Goal: Task Accomplishment & Management: Complete application form

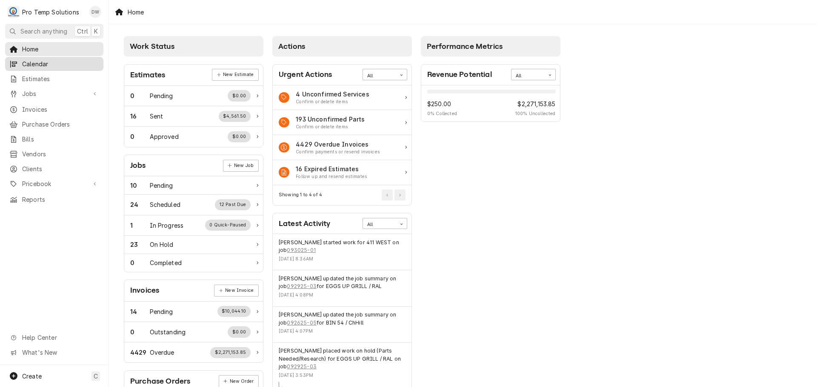
click at [39, 63] on span "Calendar" at bounding box center [60, 64] width 77 height 9
click at [34, 89] on span "Jobs" at bounding box center [54, 93] width 64 height 9
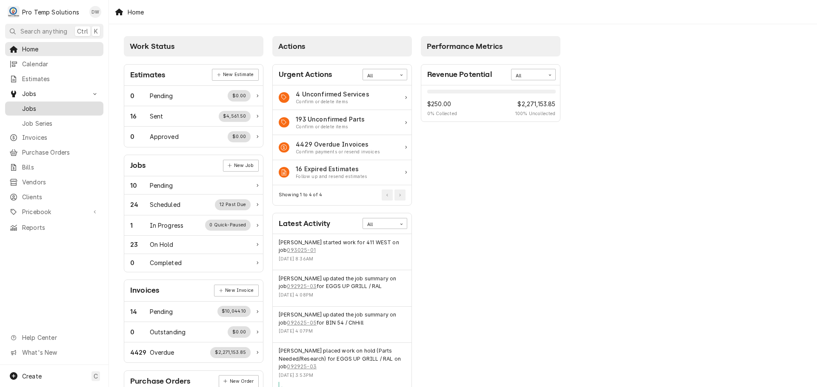
click at [28, 104] on span "Jobs" at bounding box center [60, 108] width 77 height 9
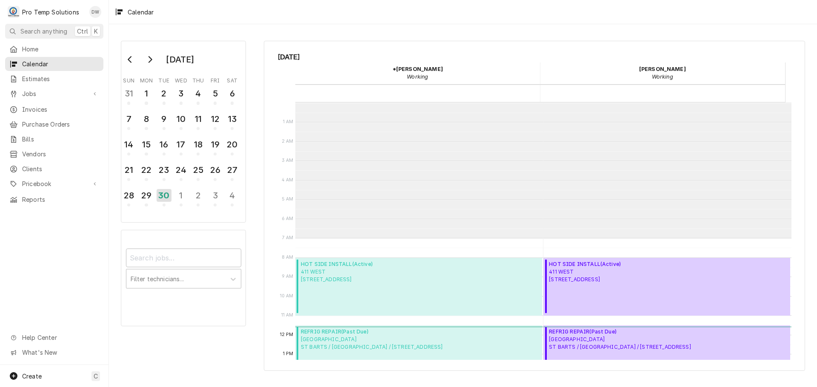
scroll to position [136, 0]
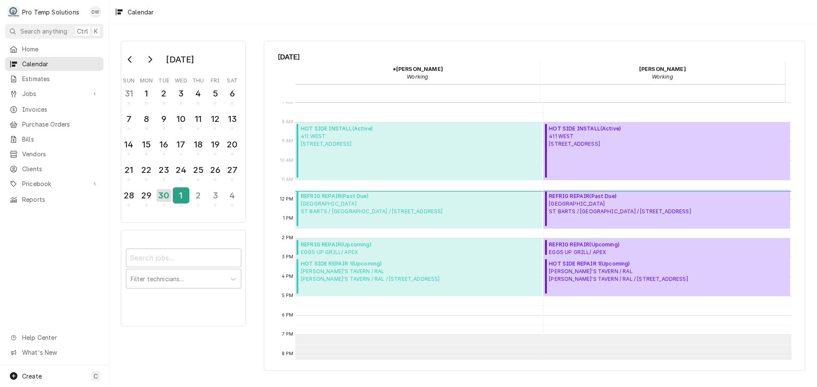
click at [177, 194] on div "1" at bounding box center [181, 195] width 15 height 14
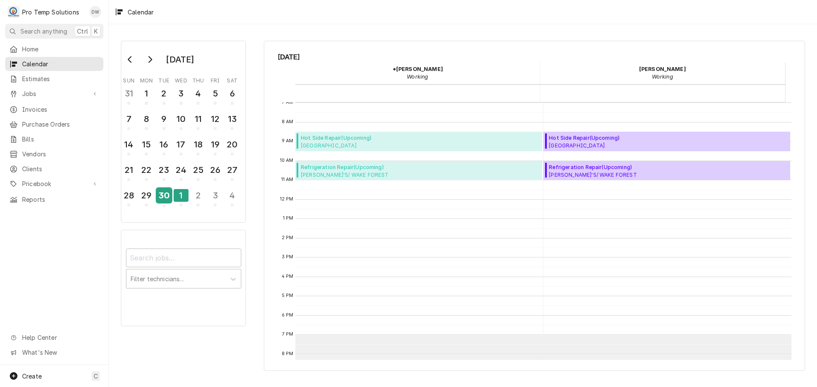
click at [164, 193] on div "30" at bounding box center [164, 195] width 15 height 14
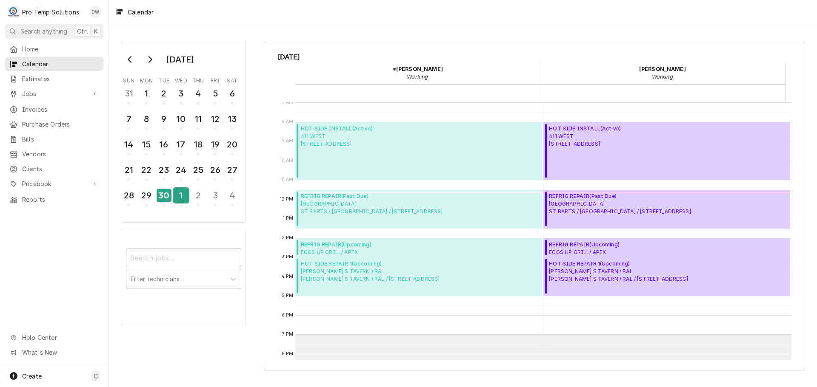
click at [180, 196] on div "1" at bounding box center [181, 195] width 15 height 14
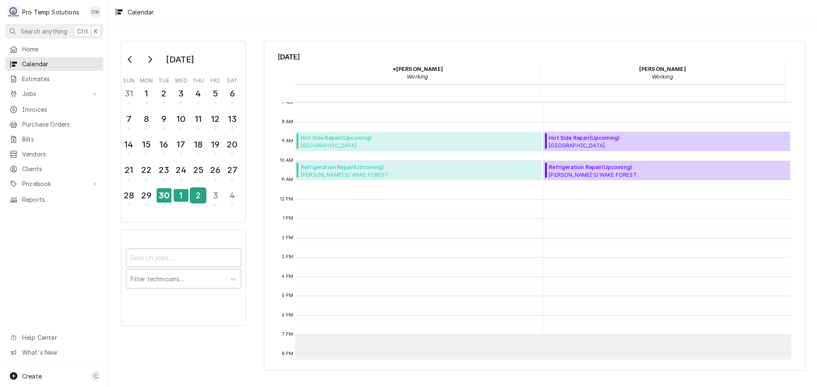
click at [196, 196] on div "2" at bounding box center [198, 195] width 15 height 14
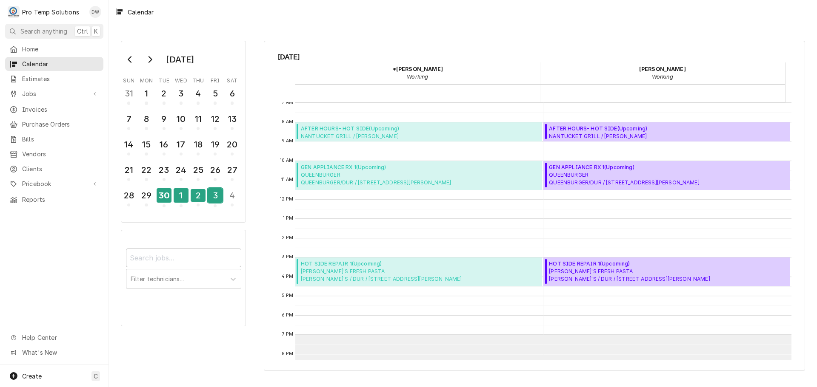
click at [214, 198] on div "3" at bounding box center [215, 195] width 15 height 14
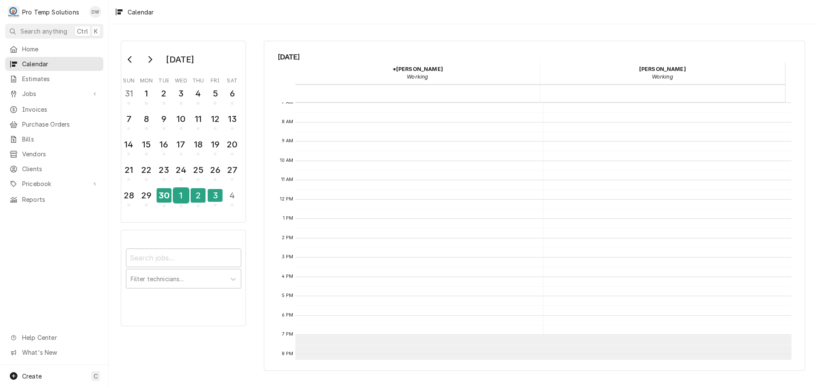
click at [174, 197] on div "1" at bounding box center [181, 195] width 15 height 14
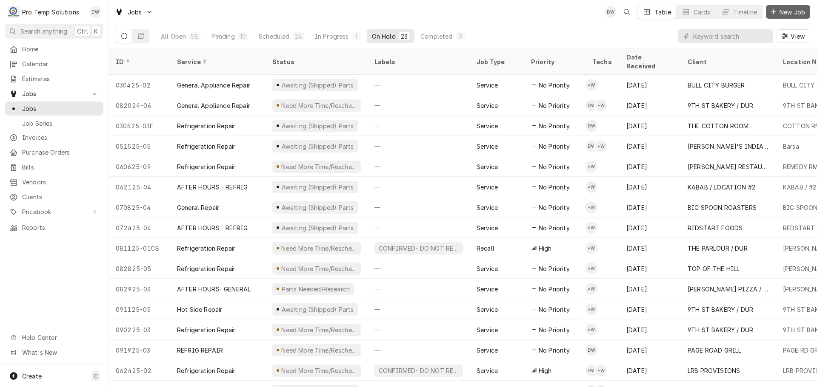
click at [789, 11] on span "New Job" at bounding box center [791, 12] width 29 height 9
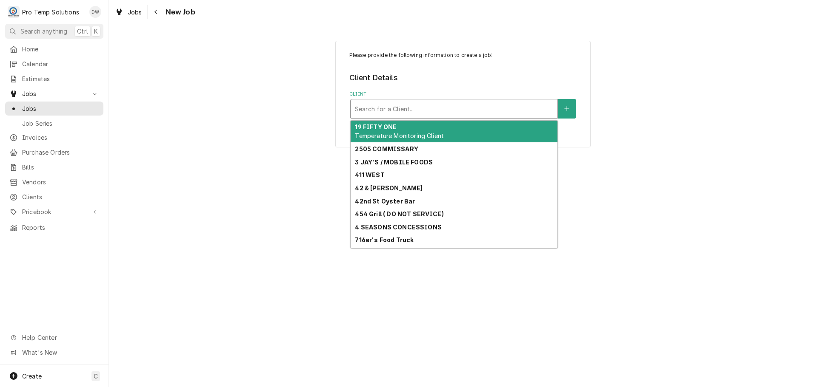
click at [491, 108] on div "Client" at bounding box center [454, 108] width 198 height 15
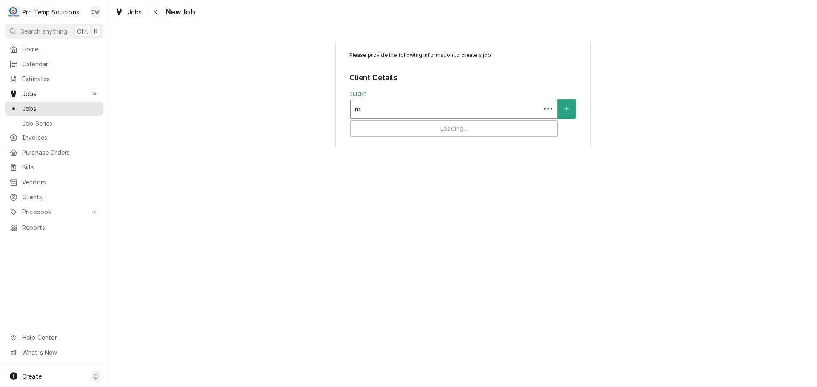
type input "nao"
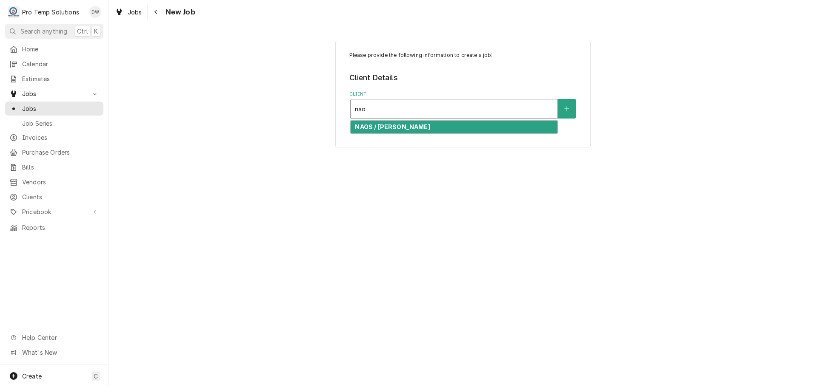
click at [404, 128] on div "NAOS / CARY" at bounding box center [453, 127] width 207 height 13
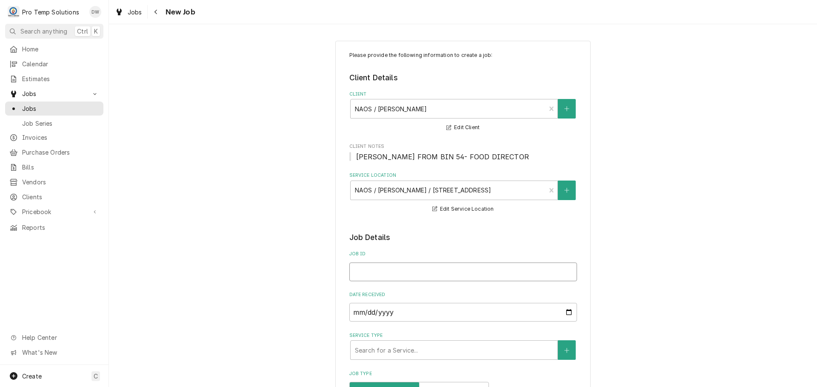
click at [382, 270] on input "Job ID" at bounding box center [463, 272] width 228 height 19
type textarea "x"
type input "1"
type textarea "x"
type input "10"
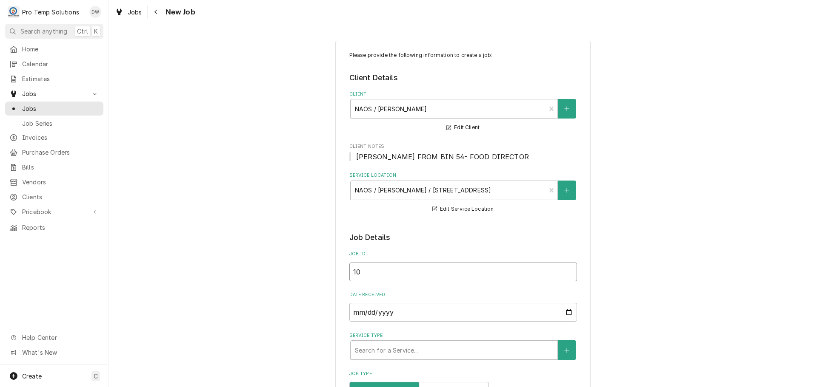
type textarea "x"
type input "100"
type textarea "x"
type input "1001"
type textarea "x"
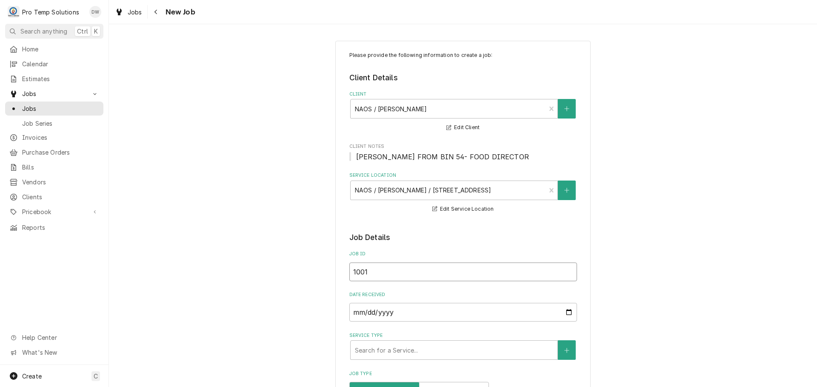
type input "10012"
type textarea "x"
type input "100125"
type textarea "x"
type input "100125-"
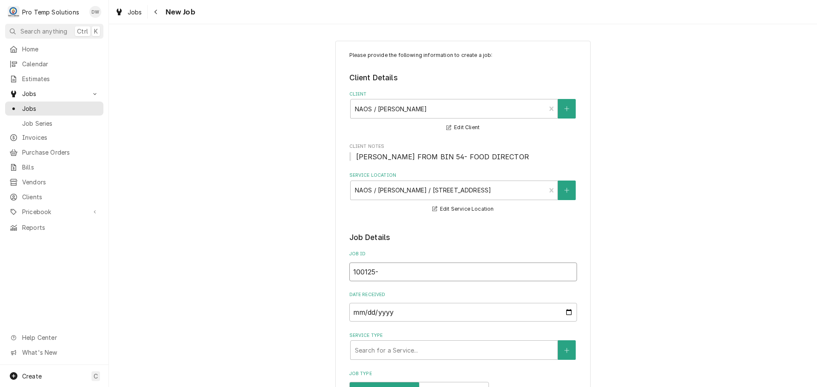
type textarea "x"
type input "100125-0"
type textarea "x"
type input "100125-01"
type textarea "x"
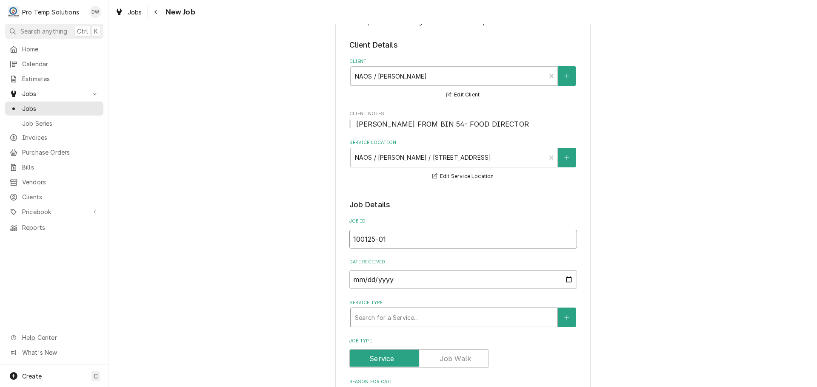
scroll to position [85, 0]
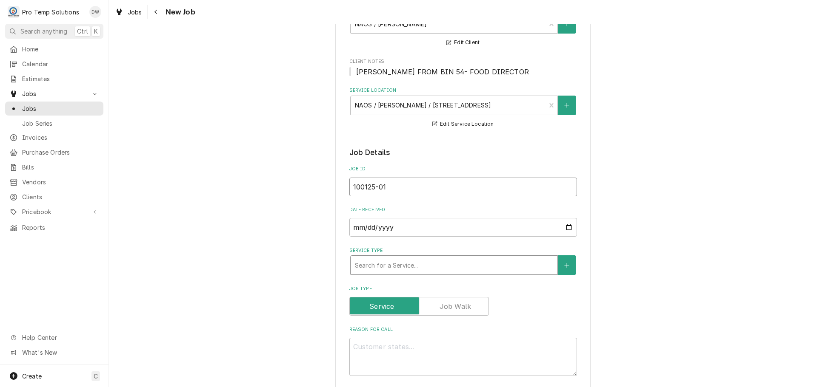
type input "100125-01"
click at [401, 262] on div "Service Type" at bounding box center [454, 265] width 198 height 15
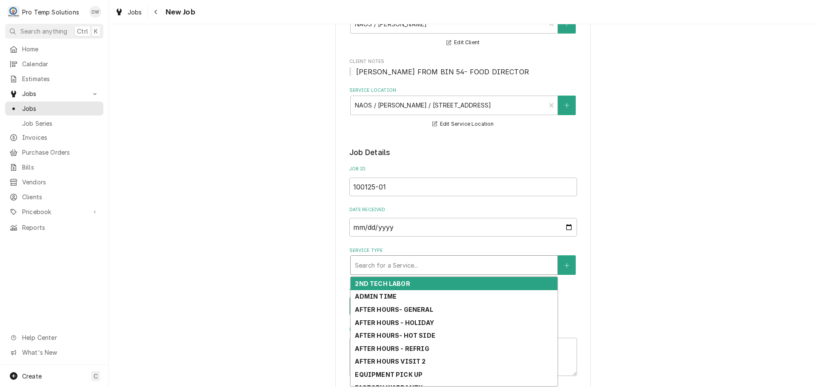
type textarea "x"
type input "r"
type textarea "x"
type input "re"
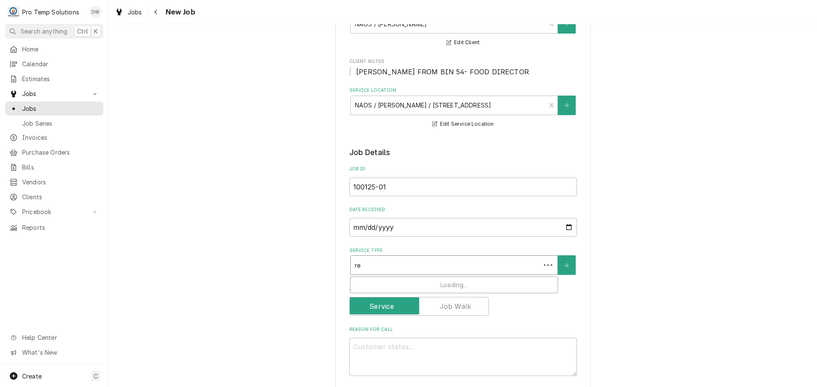
type textarea "x"
type input "ref"
type textarea "x"
type input "refr"
type textarea "x"
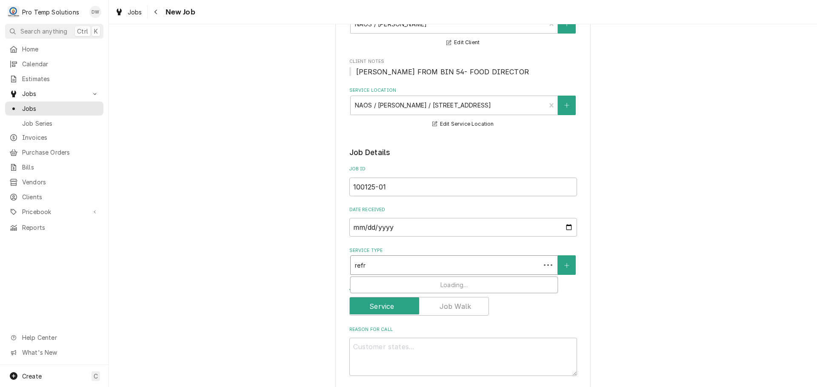
type input "refri"
type textarea "x"
type input "refrig"
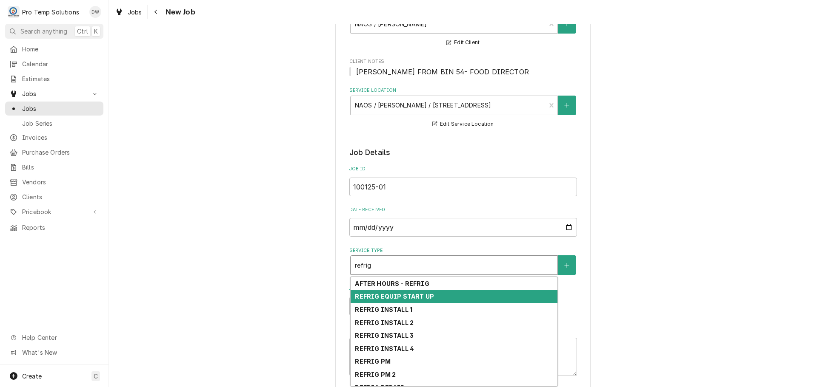
scroll to position [21, 0]
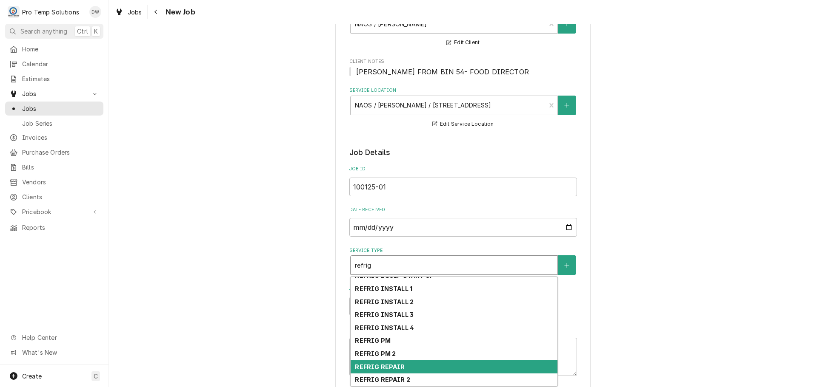
click at [390, 367] on strong "REFRIG REPAIR" at bounding box center [380, 367] width 50 height 7
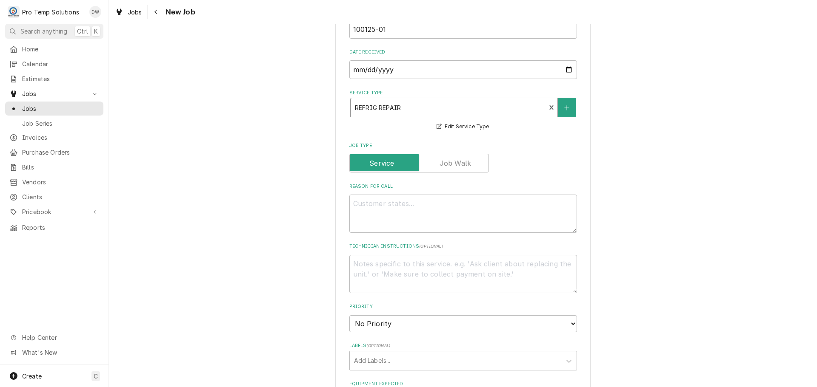
scroll to position [255, 0]
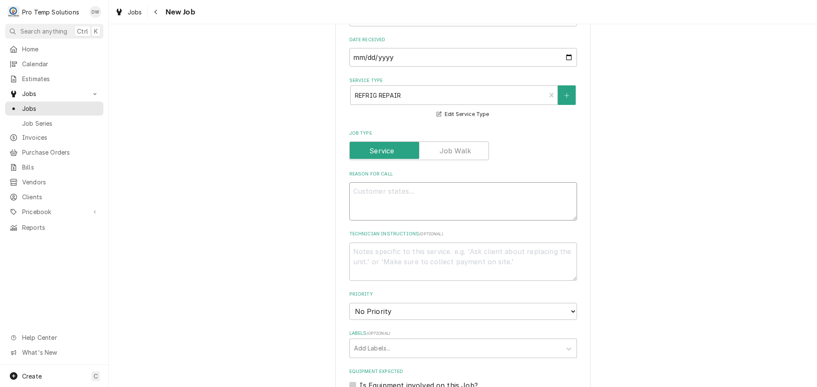
click at [363, 189] on textarea "Reason For Call" at bounding box center [463, 201] width 228 height 38
type textarea "x"
type textarea "2"
type textarea "x"
type textarea "2d"
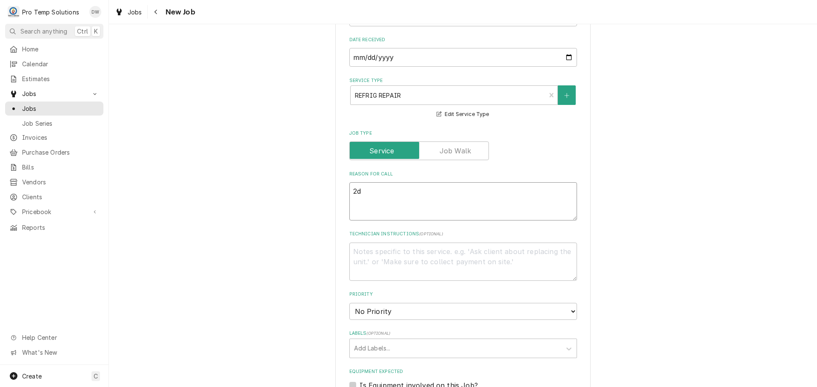
type textarea "x"
type textarea "2dr"
type textarea "x"
type textarea "2dr"
type textarea "x"
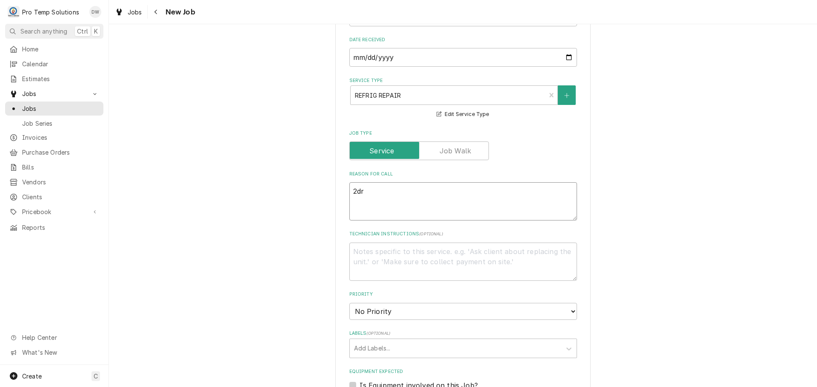
type textarea "2dr r"
type textarea "x"
type textarea "2dr ri"
type textarea "x"
type textarea "2dr ric"
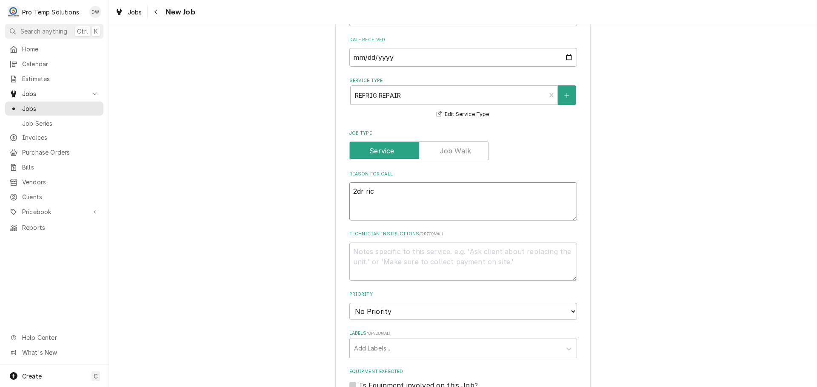
type textarea "x"
type textarea "2dr ric,"
type textarea "x"
type textarea "2dr ric,"
type textarea "x"
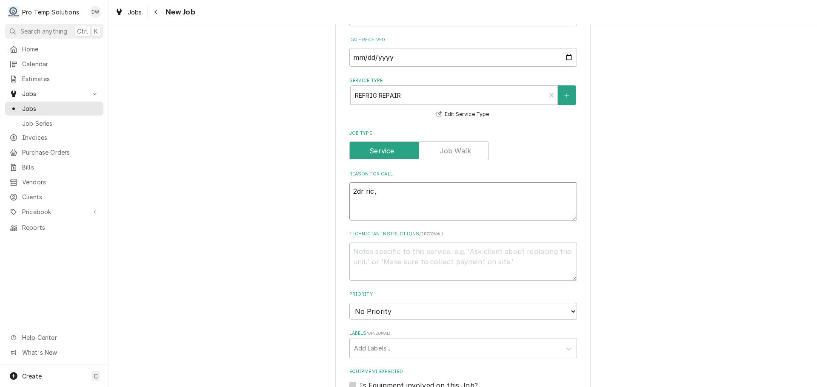
type textarea "2dr ric, 4"
type textarea "x"
type textarea "2dr ric, 4d"
type textarea "x"
type textarea "2dr ric, 4dr"
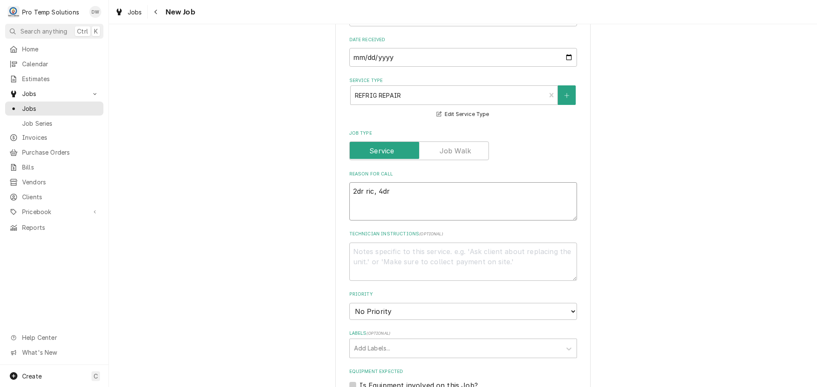
type textarea "x"
type textarea "2dr ric, 4drw"
type textarea "x"
type textarea "2dr ric, 4drwr"
type textarea "x"
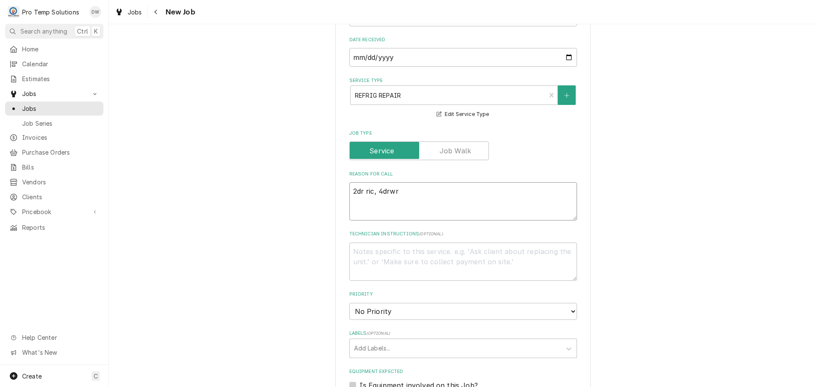
type textarea "2dr ric, 4drwr"
type textarea "x"
type textarea "2dr ric, 4drwr l"
type textarea "x"
type textarea "2dr ric, 4drwr lo"
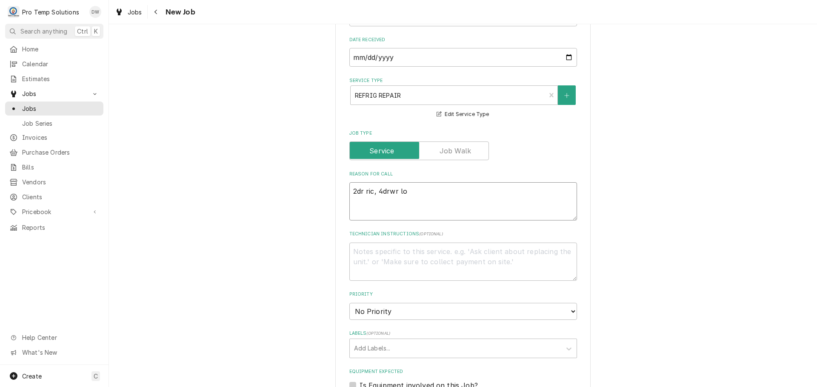
type textarea "x"
type textarea "2dr ric, 4drwr low"
type textarea "x"
type textarea "2dr ric, 4drwr lowb"
type textarea "x"
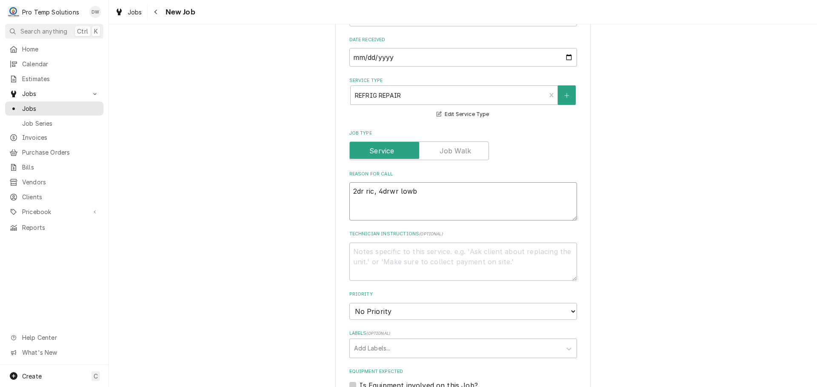
type textarea "2dr ric, 4drwr lowbo"
type textarea "x"
type textarea "2dr ric, 4drwr lowboy"
type textarea "x"
type textarea "2dr ric, 4drwr lowboy"
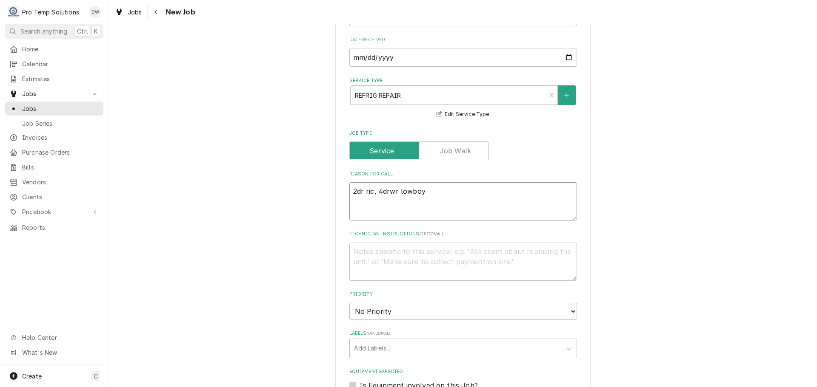
type textarea "x"
type textarea "2dr ric, 4drwr lowboy &"
type textarea "x"
type textarea "2dr ric, 4drwr lowboy &"
type textarea "x"
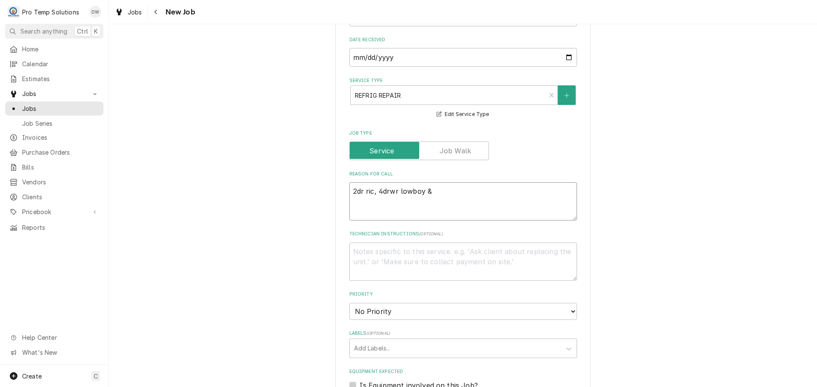
type textarea "2dr ric, 4drwr lowboy & 1"
type textarea "x"
type textarea "2dr ric, 4drwr lowboy & 1d"
type textarea "x"
type textarea "2dr ric, 4drwr lowboy & 1dr"
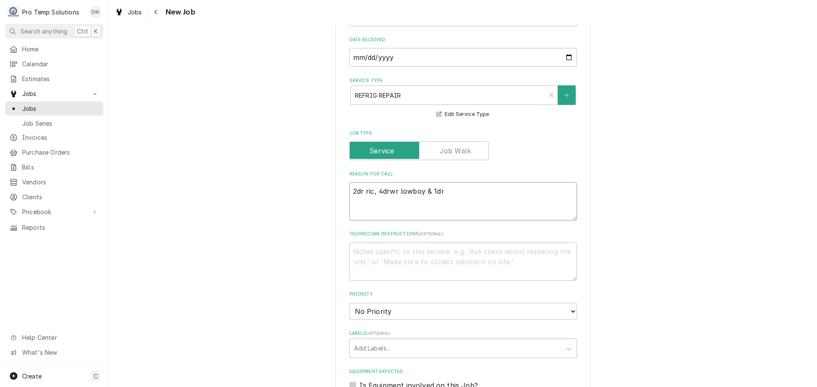
type textarea "x"
type textarea "2dr ric, 4drwr lowboy & 1dr"
type textarea "x"
type textarea "2dr ric, 4drwr lowboy & 1dr r"
type textarea "x"
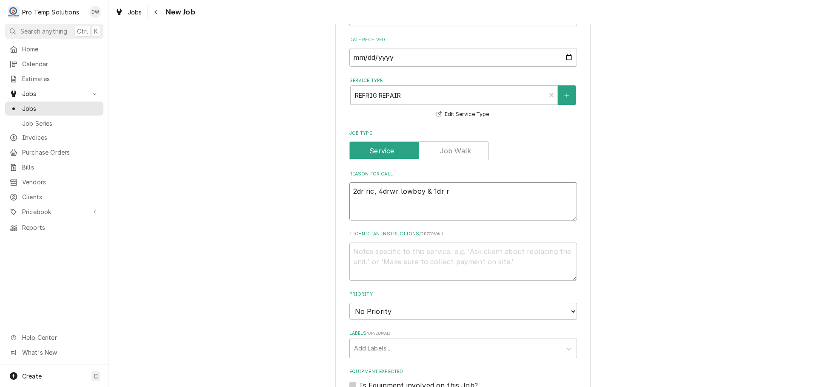
type textarea "2dr ric, 4drwr lowboy & 1dr ri"
type textarea "x"
type textarea "2dr ric, 4drwr lowboy & 1dr rif"
type textarea "x"
type textarea "2dr ric, 4drwr lowboy & 1dr rif"
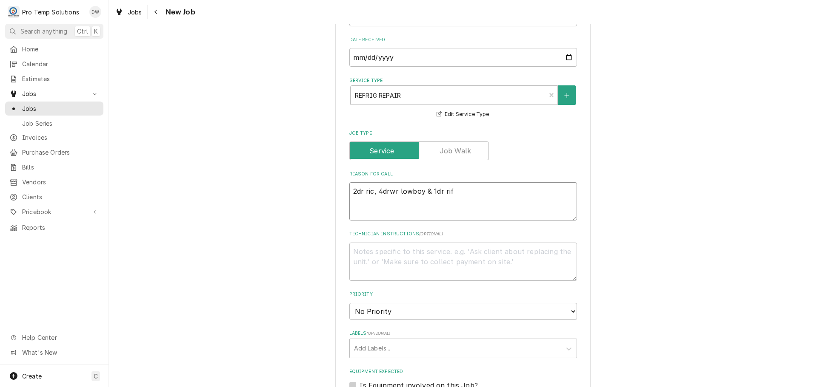
type textarea "x"
type textarea "2dr ric, 4drwr lowboy & 1dr rif n"
type textarea "x"
type textarea "2dr ric, 4drwr lowboy & 1dr rif no"
type textarea "x"
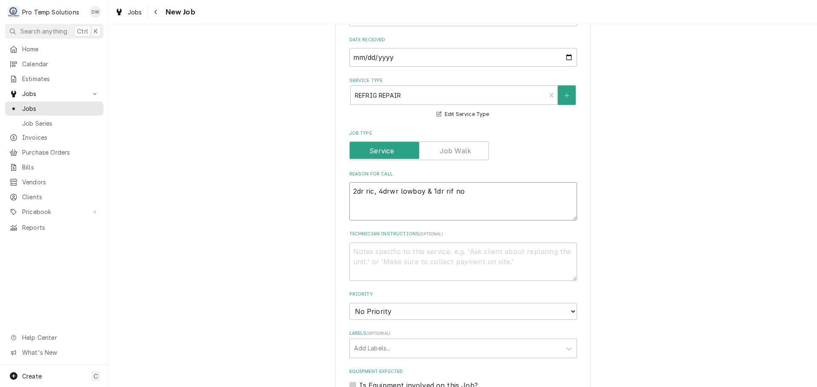
type textarea "2dr ric, 4drwr lowboy & 1dr rif not"
type textarea "x"
type textarea "2dr ric, 4drwr lowboy & 1dr rif not"
type textarea "x"
type textarea "2dr ric, 4drwr lowboy & 1dr rif not h"
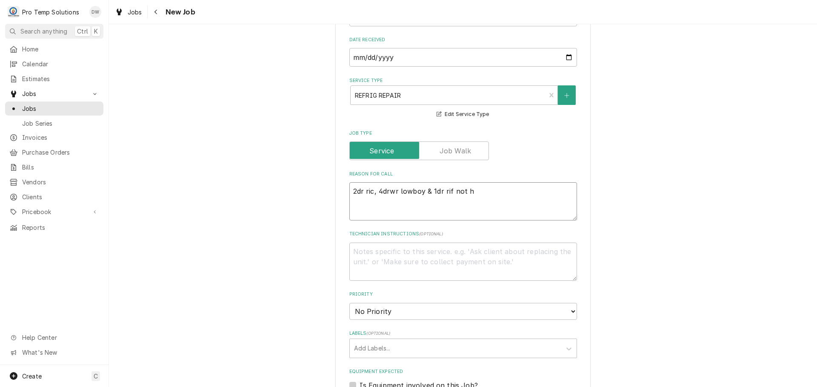
type textarea "x"
type textarea "2dr ric, 4drwr lowboy & 1dr rif not ho"
type textarea "x"
type textarea "2dr ric, 4drwr lowboy & 1dr rif not hol"
type textarea "x"
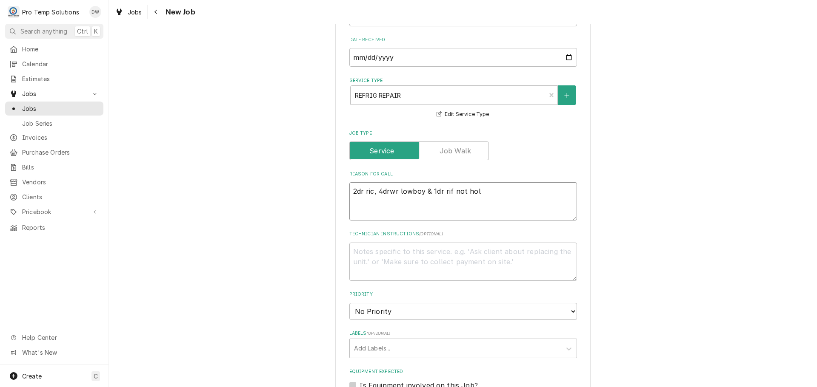
type textarea "2dr ric, 4drwr lowboy & 1dr rif not hold"
type textarea "x"
type textarea "2dr ric, 4drwr lowboy & 1dr rif not holdi"
type textarea "x"
type textarea "2dr ric, 4drwr lowboy & 1dr rif not holdin"
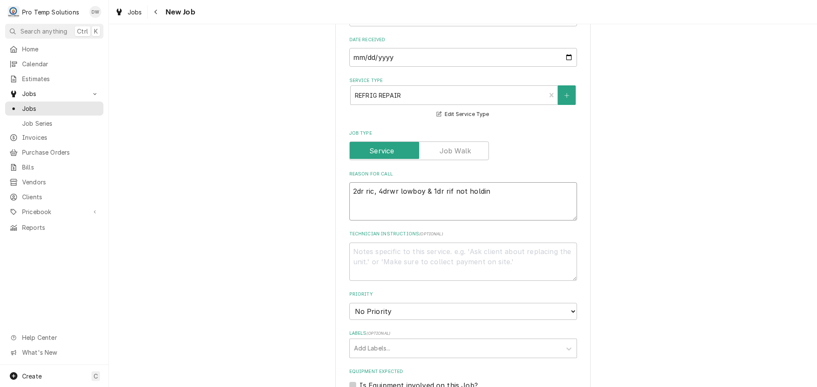
type textarea "x"
type textarea "2dr ric, 4drwr lowboy & 1dr rif not holding"
type textarea "x"
type textarea "2dr ric, 4drwr lowboy & 1dr rif not holding"
type textarea "x"
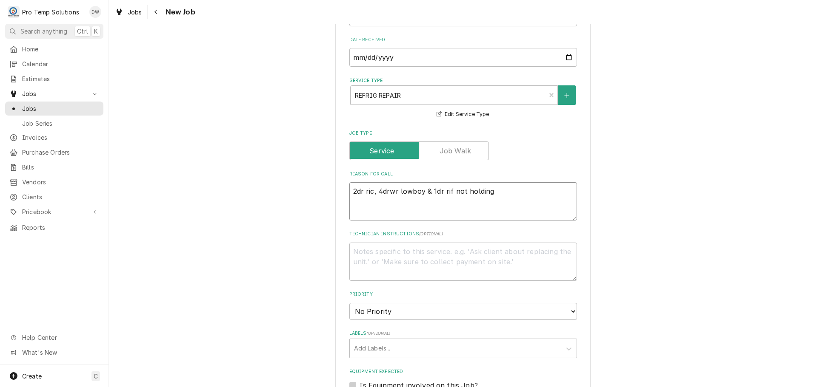
type textarea "2dr ric, 4drwr lowboy & 1dr rif not holding t"
type textarea "x"
type textarea "2dr ric, 4drwr lowboy & 1dr rif not holding te"
type textarea "x"
type textarea "2dr ric, 4drwr lowboy & 1dr rif not holding tem"
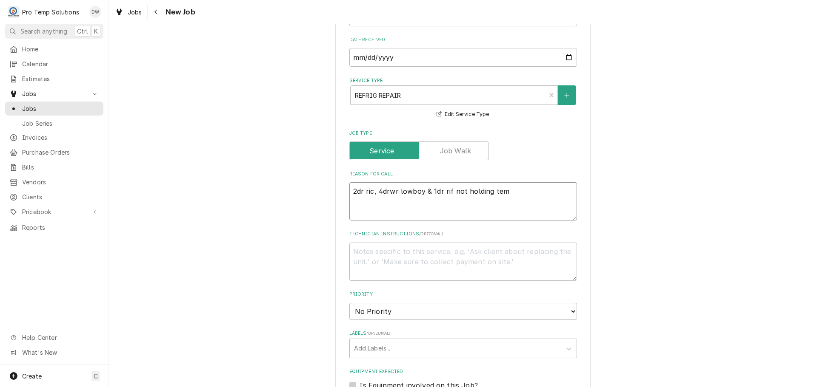
type textarea "x"
type textarea "2dr ric, 4drwr lowboy & 1dr rif not holding temp"
type textarea "x"
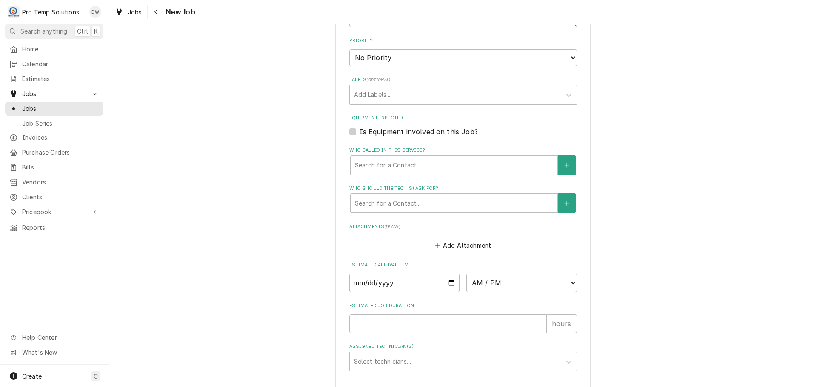
scroll to position [510, 0]
type textarea "2dr ric, 4drwr lowboy & 1dr rif not holding temp"
click at [359, 129] on label "Is Equipment involved on this Job?" at bounding box center [418, 130] width 118 height 10
click at [359, 129] on input "Equipment Expected" at bounding box center [473, 134] width 228 height 19
checkbox input "true"
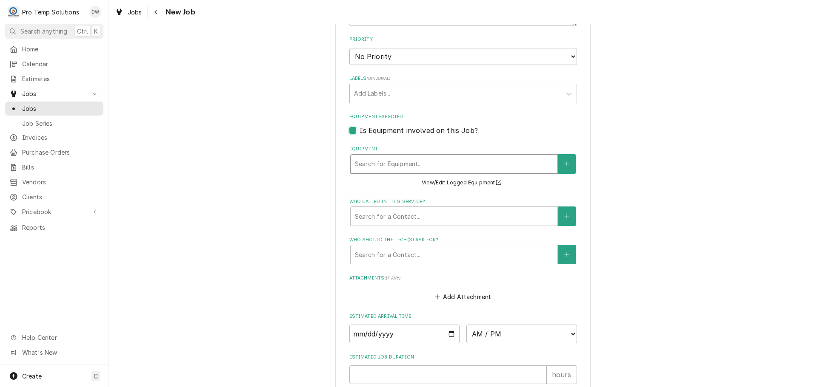
type textarea "x"
click at [433, 165] on div "Equipment" at bounding box center [454, 164] width 198 height 15
click at [565, 163] on icon "Create New Equipment" at bounding box center [566, 164] width 5 height 6
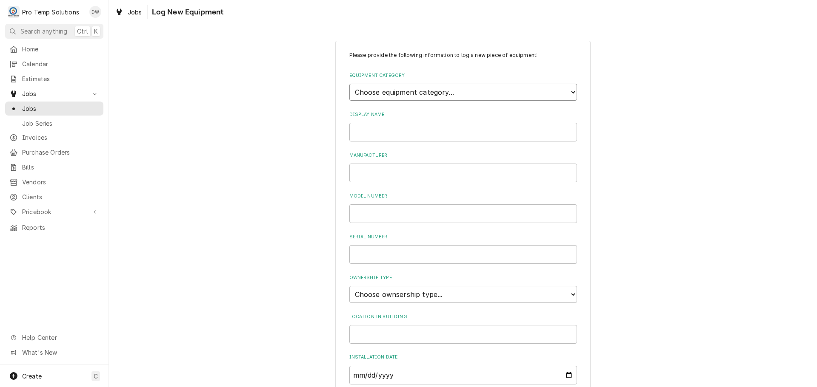
click at [567, 87] on select "Choose equipment category... Cooking Equipment Fryers Ice Machines Ovens and Ra…" at bounding box center [463, 92] width 228 height 17
select select "8"
click at [349, 84] on select "Choose equipment category... Cooking Equipment Fryers Ice Machines Ovens and Ra…" at bounding box center [463, 92] width 228 height 17
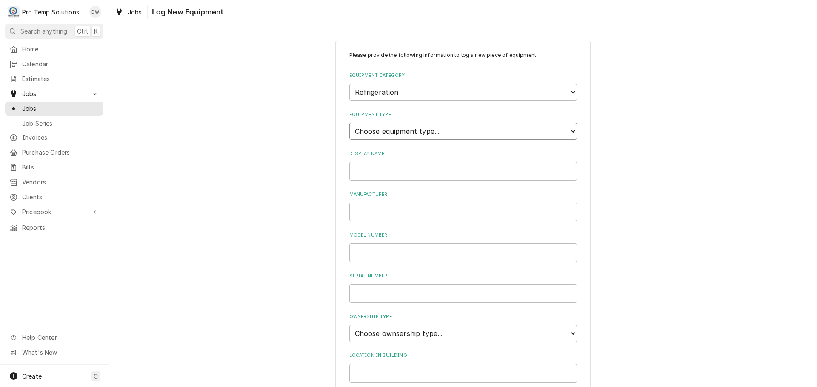
click at [565, 129] on select "Choose equipment type... Bar Refrigeration Blast Chiller Chef Base Freezer Chef…" at bounding box center [463, 131] width 228 height 17
select select "70"
click at [349, 123] on select "Choose equipment type... Bar Refrigeration Blast Chiller Chef Base Freezer Chef…" at bounding box center [463, 131] width 228 height 17
click at [395, 171] on input "Display Name" at bounding box center [463, 171] width 228 height 19
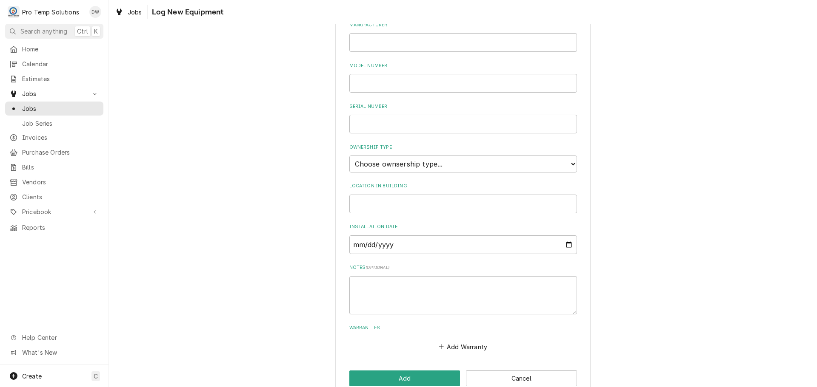
scroll to position [187, 0]
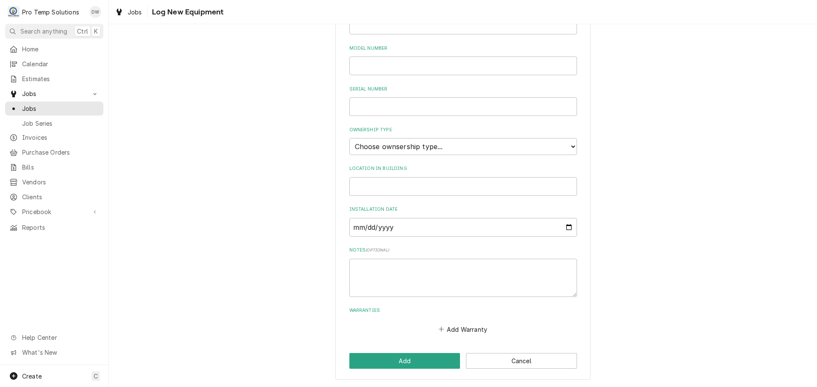
type input "1DR RIF"
click at [379, 186] on input "Location in Building" at bounding box center [463, 186] width 228 height 19
type input "BACK PREP"
click at [395, 143] on select "Choose ownsership type... Unknown Owned Leased Rented" at bounding box center [463, 146] width 228 height 17
select select "0"
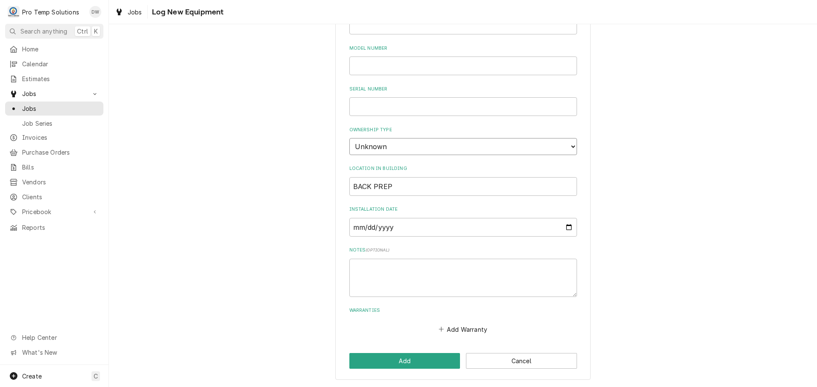
click at [349, 138] on select "Choose ownsership type... Unknown Owned Leased Rented" at bounding box center [463, 146] width 228 height 17
click at [398, 356] on button "Add" at bounding box center [404, 361] width 111 height 16
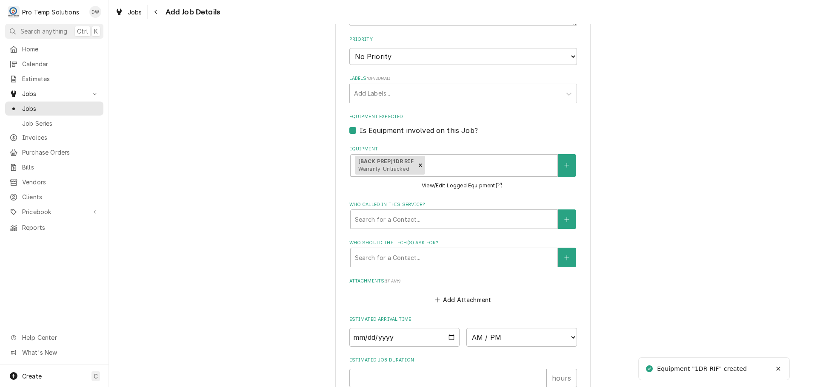
type textarea "x"
click at [564, 165] on icon "Create New Equipment" at bounding box center [566, 165] width 5 height 6
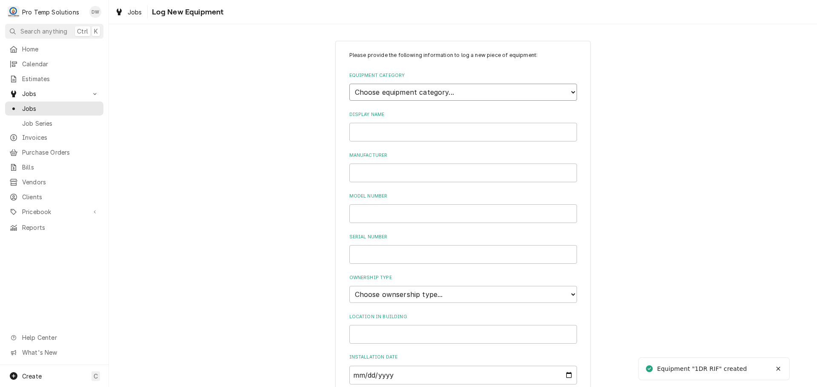
click at [565, 88] on select "Choose equipment category... Cooking Equipment Fryers Ice Machines Ovens and Ra…" at bounding box center [463, 92] width 228 height 17
select select "8"
click at [349, 84] on select "Choose equipment category... Cooking Equipment Fryers Ice Machines Ovens and Ra…" at bounding box center [463, 92] width 228 height 17
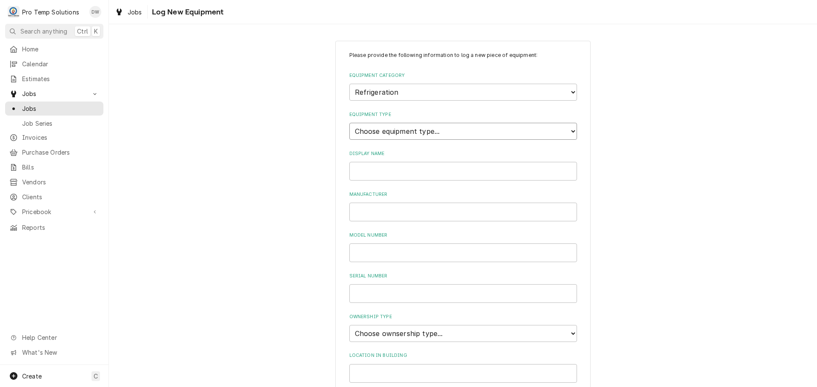
click at [527, 132] on select "Choose equipment type... Bar Refrigeration Blast Chiller Chef Base Freezer Chef…" at bounding box center [463, 131] width 228 height 17
select select "71"
click at [349, 123] on select "Choose equipment type... Bar Refrigeration Blast Chiller Chef Base Freezer Chef…" at bounding box center [463, 131] width 228 height 17
click at [425, 171] on input "Display Name" at bounding box center [463, 171] width 228 height 19
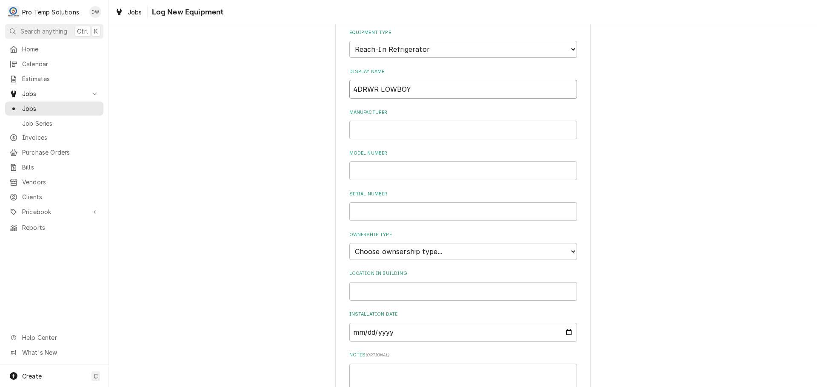
scroll to position [85, 0]
type input "4DRWR LOWBOY"
click at [376, 285] on input "Location in Building" at bounding box center [463, 288] width 228 height 19
type input "MAIN LINE"
click at [374, 248] on select "Choose ownsership type... Unknown Owned Leased Rented" at bounding box center [463, 248] width 228 height 17
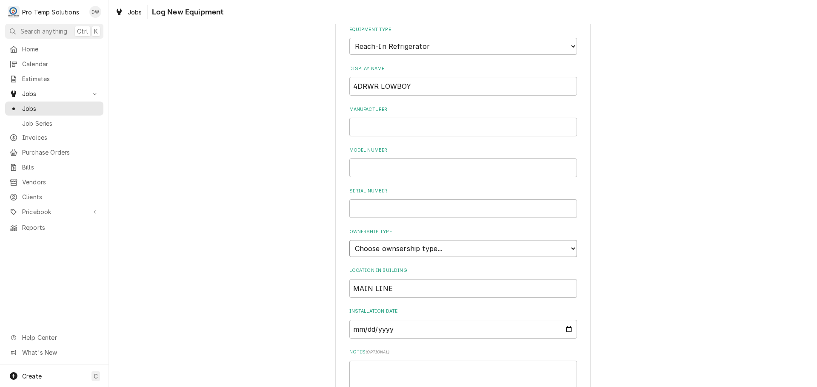
select select "0"
click at [349, 240] on select "Choose ownsership type... Unknown Owned Leased Rented" at bounding box center [463, 248] width 228 height 17
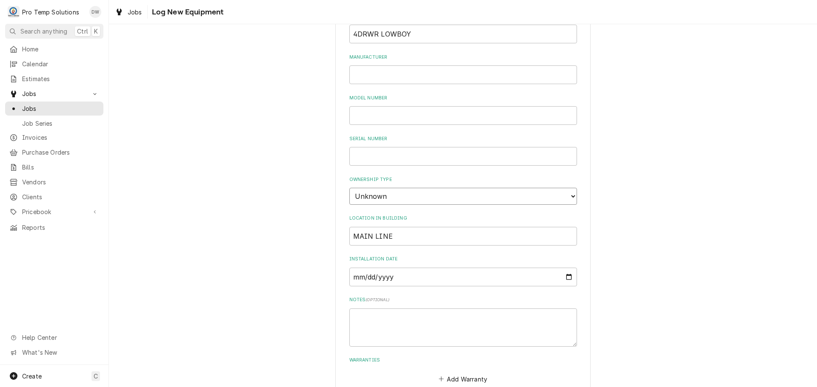
scroll to position [187, 0]
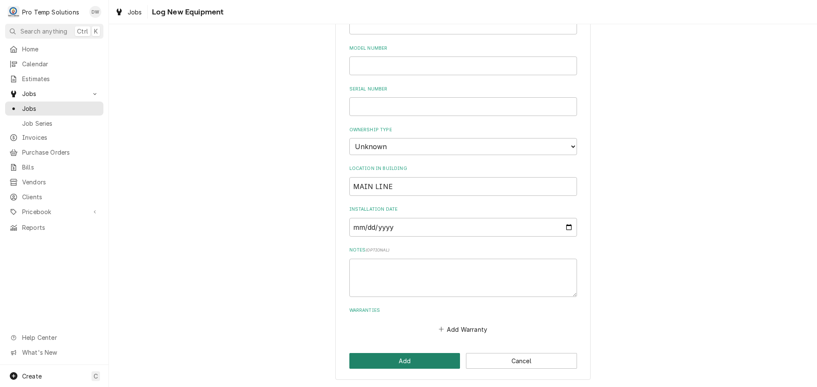
click at [403, 362] on button "Add" at bounding box center [404, 361] width 111 height 16
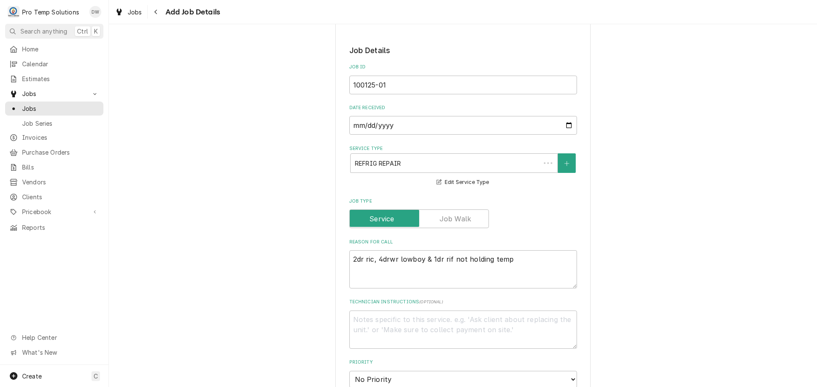
scroll to position [510, 0]
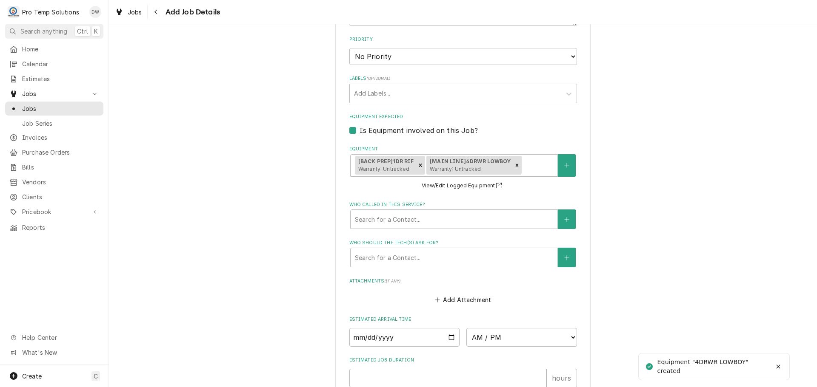
type textarea "x"
click at [561, 161] on button "Equipment" at bounding box center [567, 165] width 18 height 23
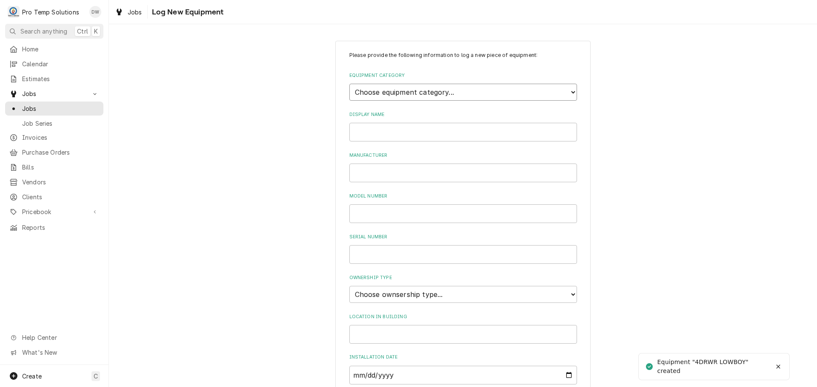
click at [557, 91] on select "Choose equipment category... Cooking Equipment Fryers Ice Machines Ovens and Ra…" at bounding box center [463, 92] width 228 height 17
select select "8"
click at [349, 84] on select "Choose equipment category... Cooking Equipment Fryers Ice Machines Ovens and Ra…" at bounding box center [463, 92] width 228 height 17
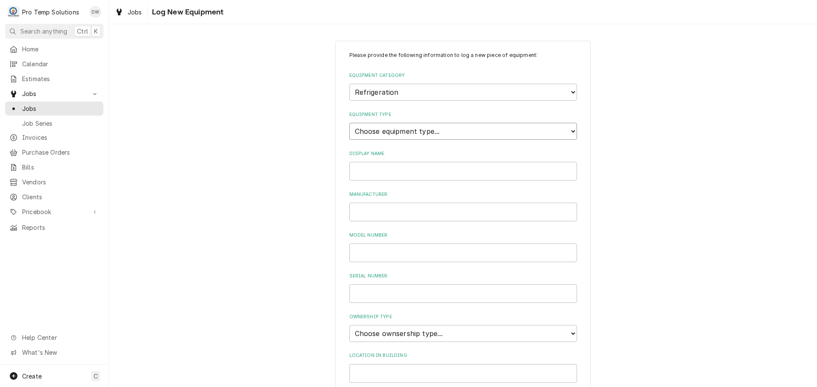
click at [558, 124] on select "Choose equipment type... Bar Refrigeration Blast Chiller Chef Base Freezer Chef…" at bounding box center [463, 131] width 228 height 17
select select "71"
click at [349, 123] on select "Choose equipment type... Bar Refrigeration Blast Chiller Chef Base Freezer Chef…" at bounding box center [463, 131] width 228 height 17
click at [422, 170] on input "Display Name" at bounding box center [463, 171] width 228 height 19
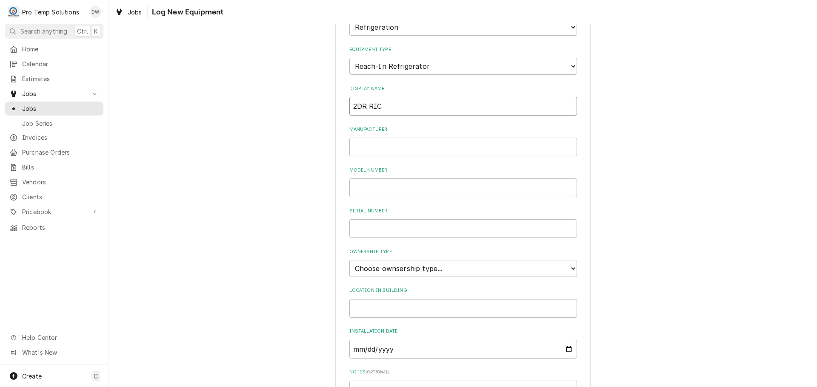
scroll to position [187, 0]
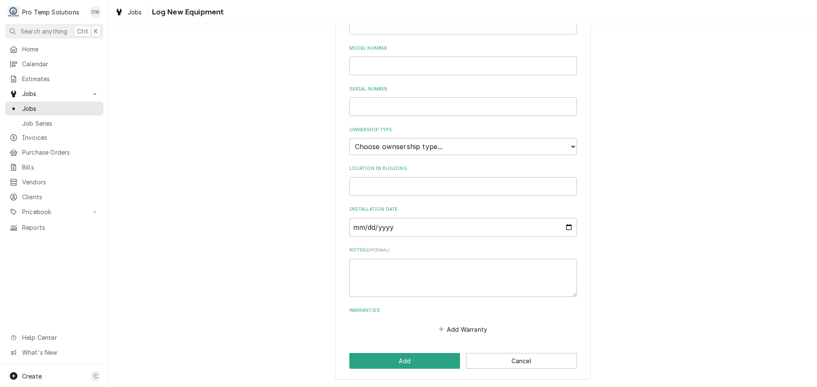
type input "2DR RIC"
click at [402, 182] on input "Location in Building" at bounding box center [463, 186] width 228 height 19
type input "BACK PREP"
click at [368, 145] on select "Choose ownsership type... Unknown Owned Leased Rented" at bounding box center [463, 146] width 228 height 17
select select "0"
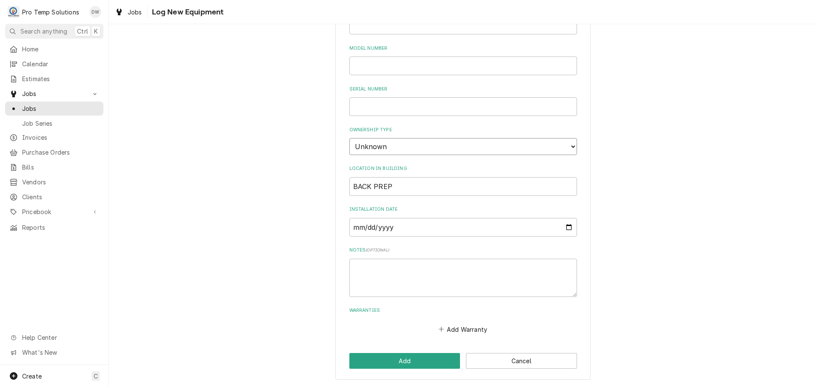
click at [349, 138] on select "Choose ownsership type... Unknown Owned Leased Rented" at bounding box center [463, 146] width 228 height 17
click at [395, 361] on button "Add" at bounding box center [404, 361] width 111 height 16
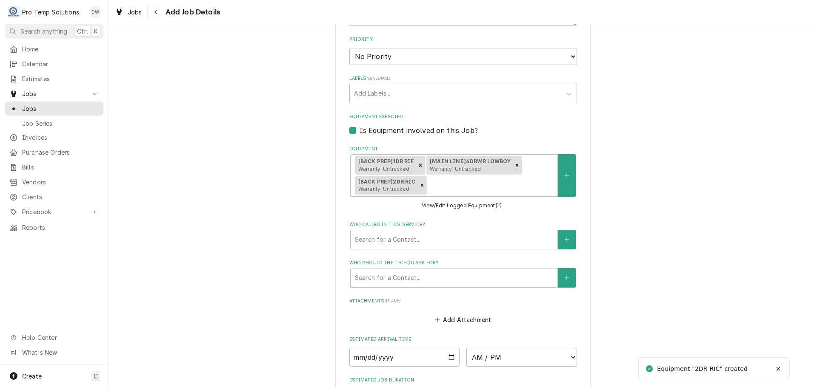
scroll to position [383, 0]
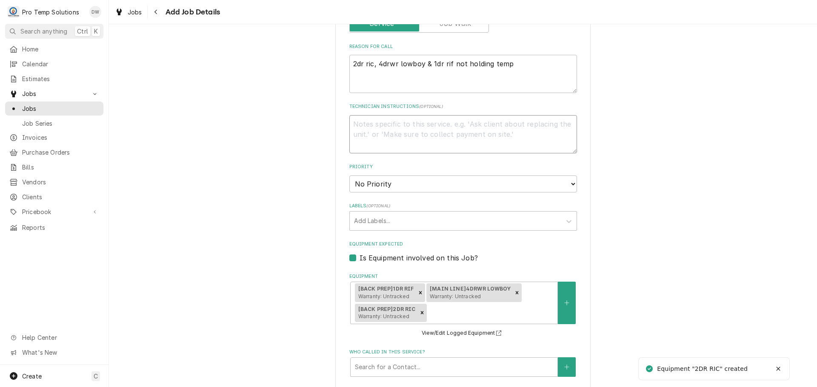
click at [416, 124] on textarea "Technician Instructions ( optional )" at bounding box center [463, 134] width 228 height 38
type textarea "x"
type textarea "P"
type textarea "x"
type textarea "PL"
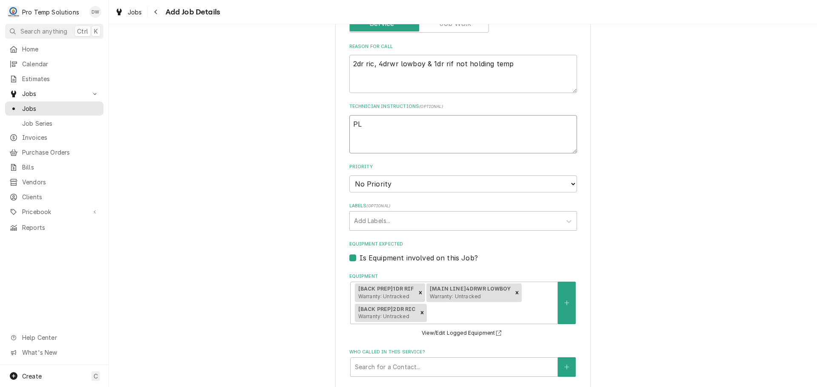
type textarea "x"
type textarea "PLE"
type textarea "x"
type textarea "PLEA"
type textarea "x"
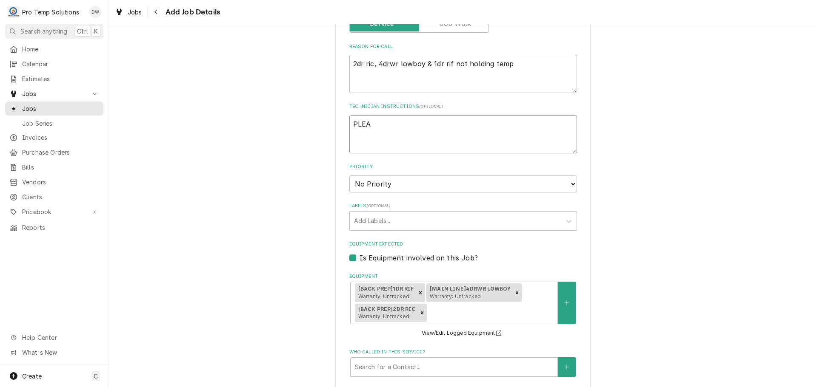
type textarea "PLEAS"
type textarea "x"
type textarea "PLEASE"
type textarea "x"
type textarea "PLEASE"
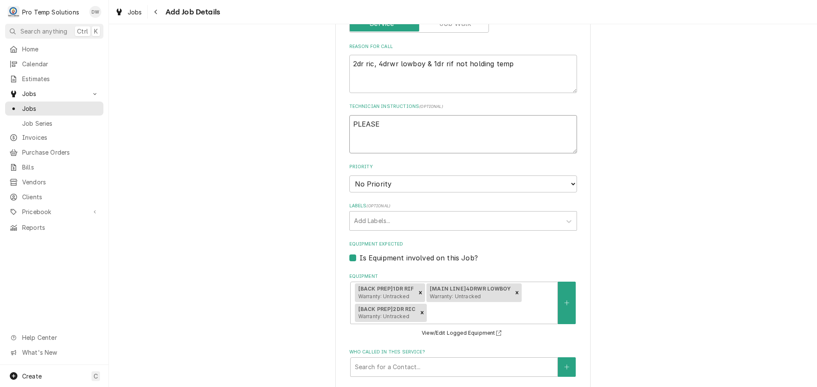
type textarea "x"
type textarea "PLEASE A"
type textarea "x"
type textarea "PLEASE AD"
type textarea "x"
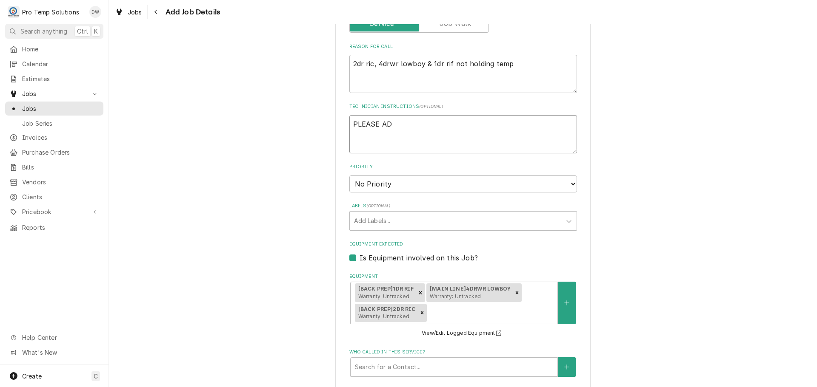
type textarea "PLEASE ADD"
type textarea "x"
type textarea "PLEASE ADD"
type textarea "x"
type textarea "PLEASE ADD E"
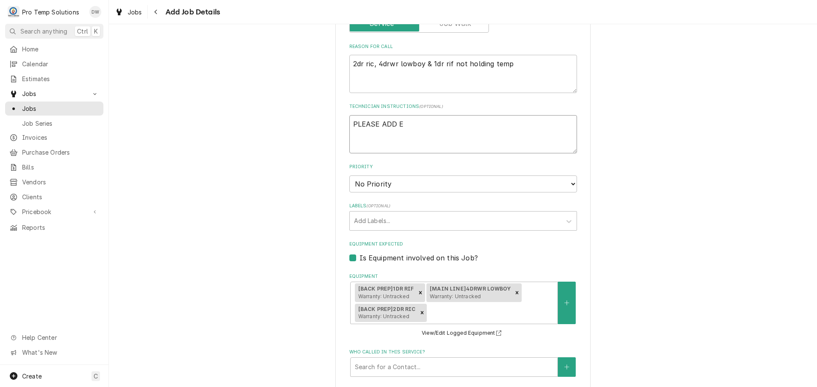
type textarea "x"
type textarea "PLEASE ADD EQU"
type textarea "x"
type textarea "PLEASE ADD EQUI"
type textarea "x"
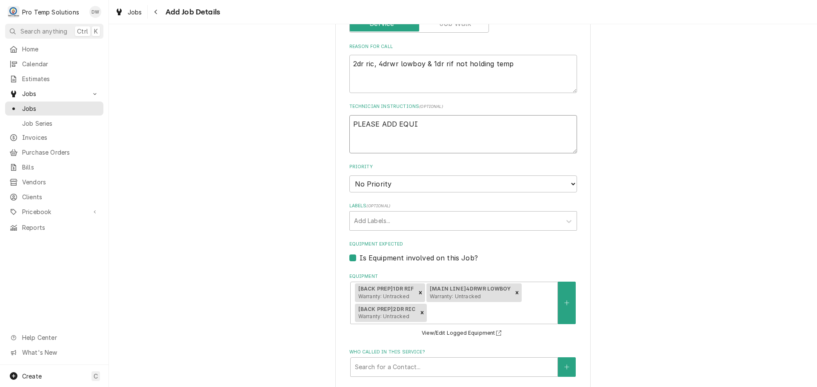
type textarea "PLEASE ADD EQUIP"
type textarea "x"
type textarea "PLEASE ADD EQUIP"
type textarea "x"
type textarea "PLEASE ADD EQUIP I"
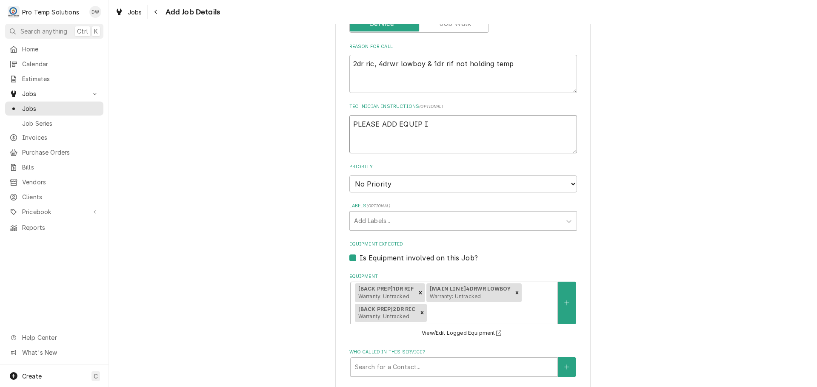
type textarea "x"
type textarea "PLEASE ADD EQUIP IN"
type textarea "x"
type textarea "PLEASE ADD EQUIP INF"
type textarea "x"
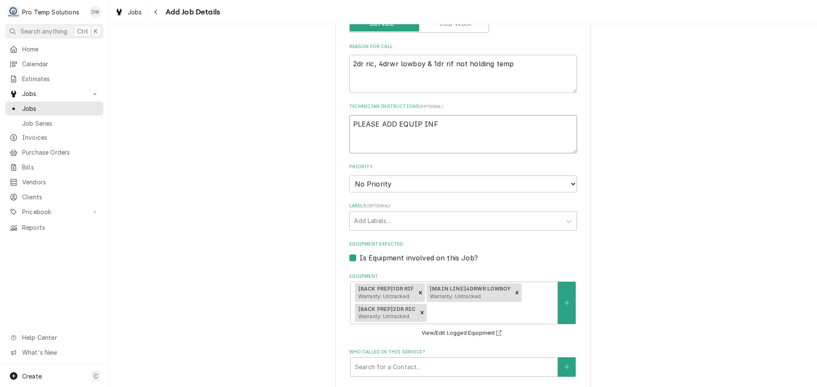
type textarea "PLEASE ADD EQUIP INFO"
type textarea "x"
type textarea "PLEASE ADD EQUIP INFO"
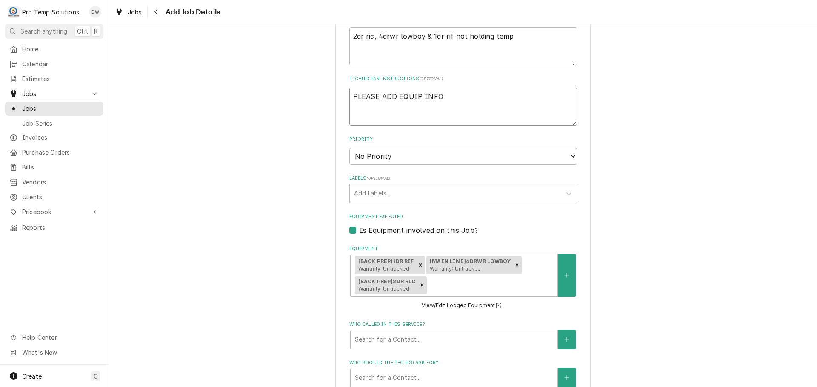
scroll to position [425, 0]
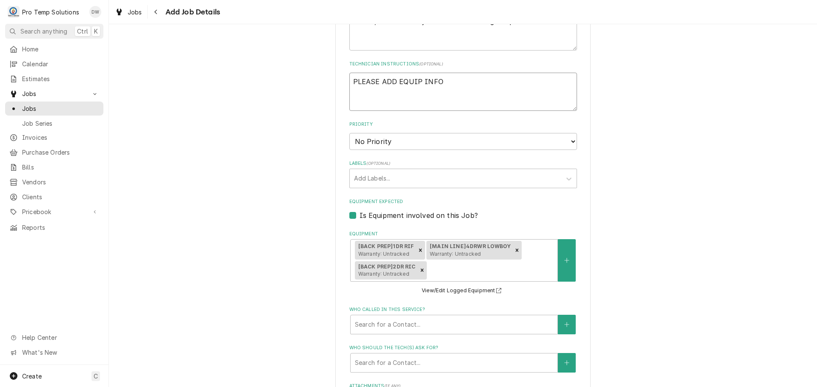
click at [418, 79] on textarea "PLEASE ADD EQUIP INFO" at bounding box center [463, 92] width 228 height 38
type textarea "x"
type textarea "PLEASE ADD EQUIP MINFO"
type textarea "x"
type textarea "PLEASE ADD EQUIP MFGINFO"
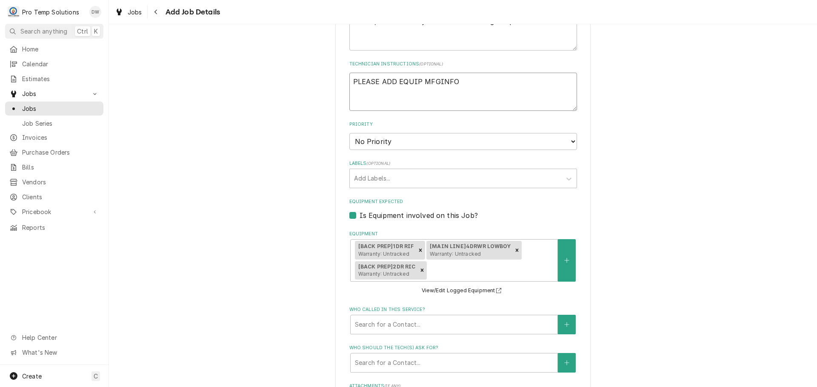
type textarea "x"
type textarea "PLEASE ADD EQUIP MFG INFO"
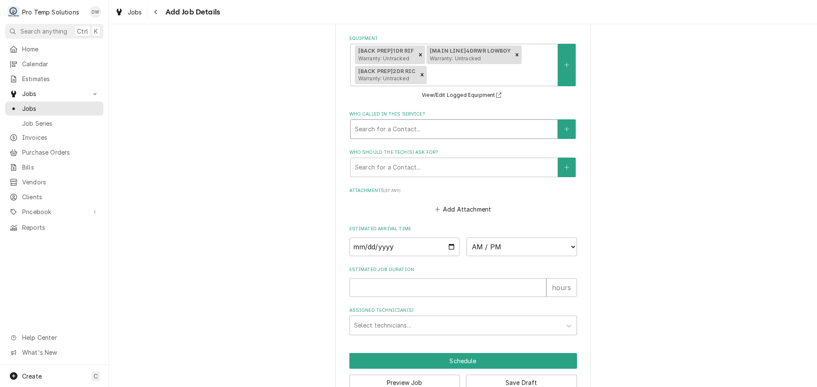
scroll to position [643, 0]
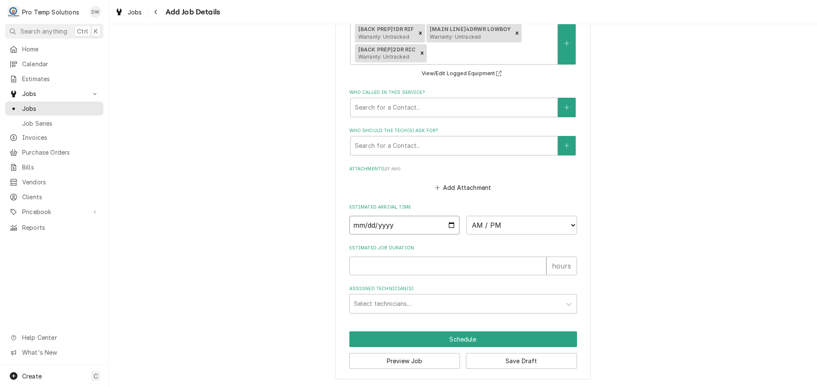
click at [446, 225] on input "Date" at bounding box center [404, 225] width 111 height 19
click at [568, 224] on select "AM / PM 6:00 AM 6:15 AM 6:30 AM 6:45 AM 7:00 AM 7:15 AM 7:30 AM 7:45 AM 8:00 AM…" at bounding box center [521, 225] width 111 height 19
click at [466, 216] on select "AM / PM 6:00 AM 6:15 AM 6:30 AM 6:45 AM 7:00 AM 7:15 AM 7:30 AM 7:45 AM 8:00 AM…" at bounding box center [521, 225] width 111 height 19
click at [504, 266] on input "Estimated Job Duration" at bounding box center [447, 266] width 197 height 19
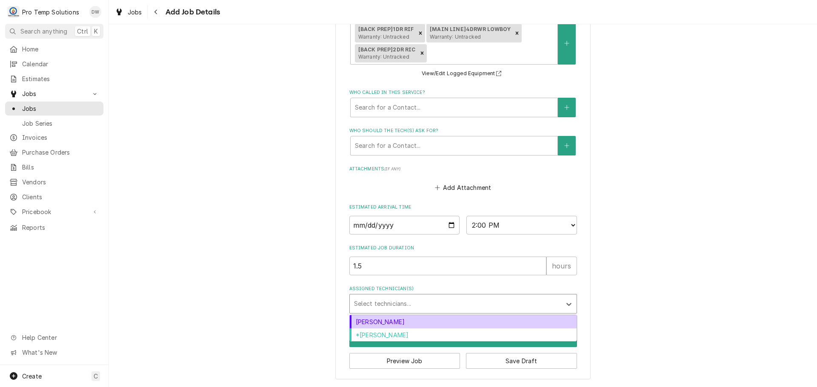
click at [410, 304] on div "Assigned Technician(s)" at bounding box center [455, 303] width 203 height 15
click at [405, 322] on div "[PERSON_NAME]" at bounding box center [463, 322] width 227 height 13
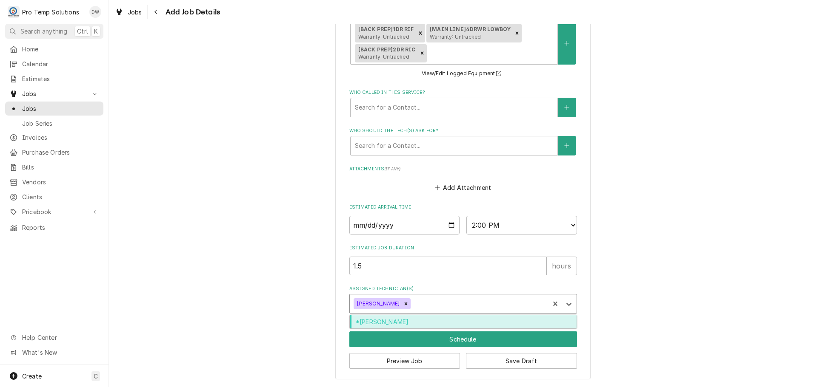
click at [424, 299] on div "Assigned Technician(s)" at bounding box center [478, 303] width 133 height 15
click at [424, 322] on div "*[PERSON_NAME]" at bounding box center [463, 322] width 227 height 13
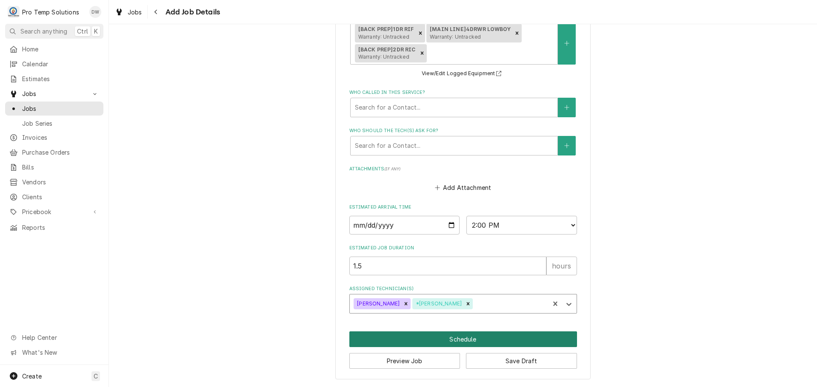
click at [455, 341] on button "Schedule" at bounding box center [463, 340] width 228 height 16
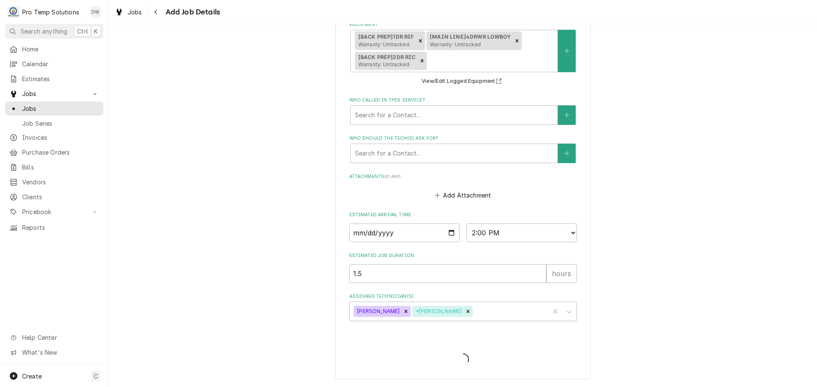
scroll to position [635, 0]
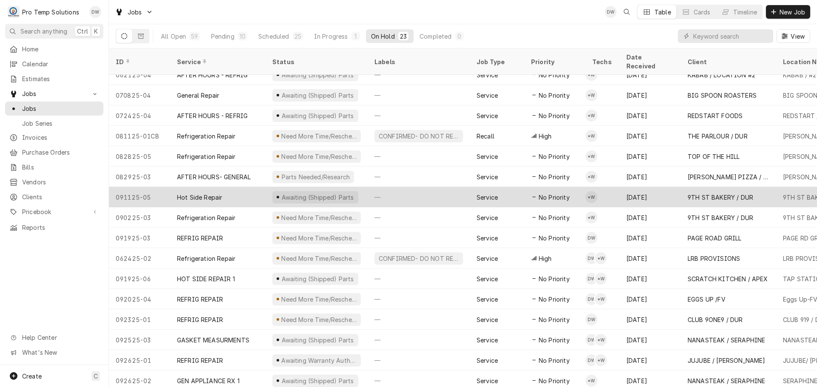
scroll to position [153, 0]
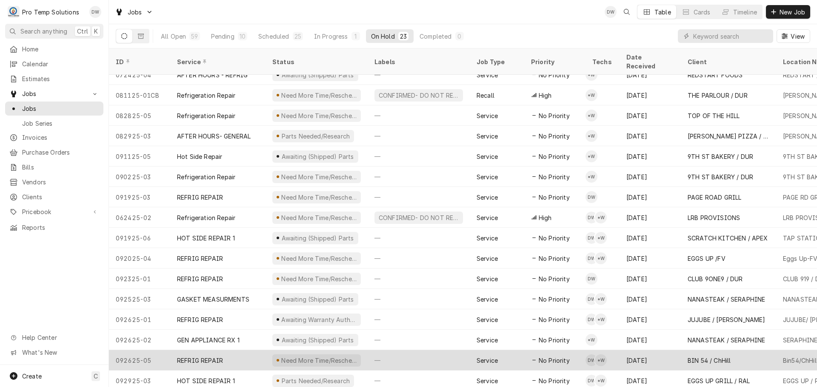
click at [421, 351] on div "—" at bounding box center [418, 360] width 102 height 20
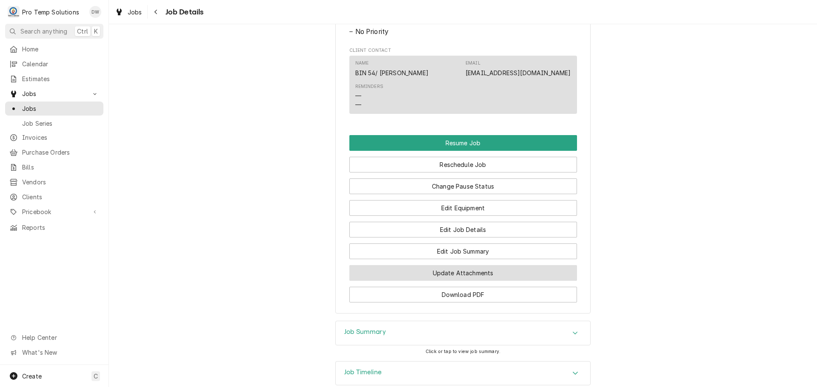
scroll to position [723, 0]
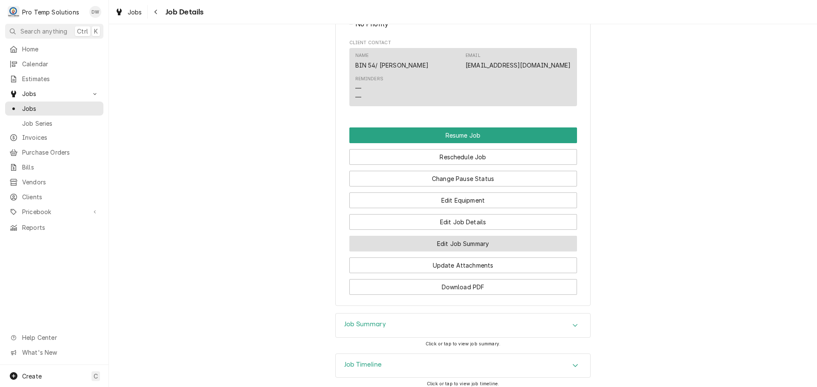
click at [454, 252] on button "Edit Job Summary" at bounding box center [463, 244] width 228 height 16
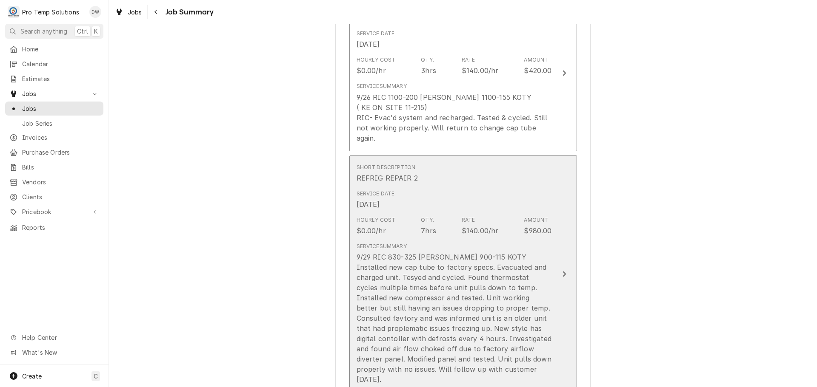
scroll to position [298, 0]
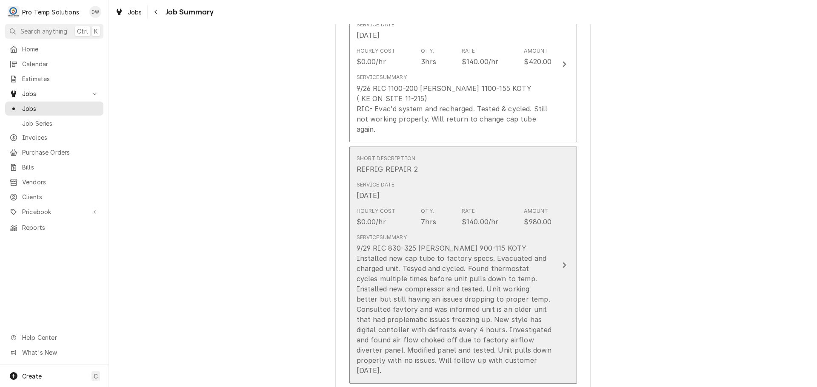
click at [562, 262] on icon "Update Line Item" at bounding box center [564, 265] width 4 height 7
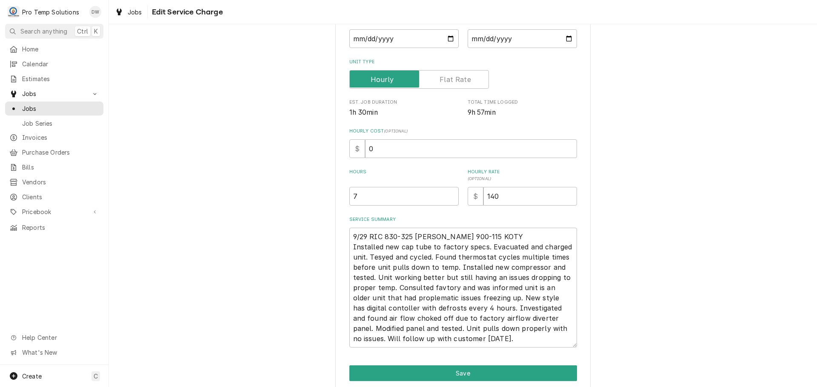
scroll to position [128, 0]
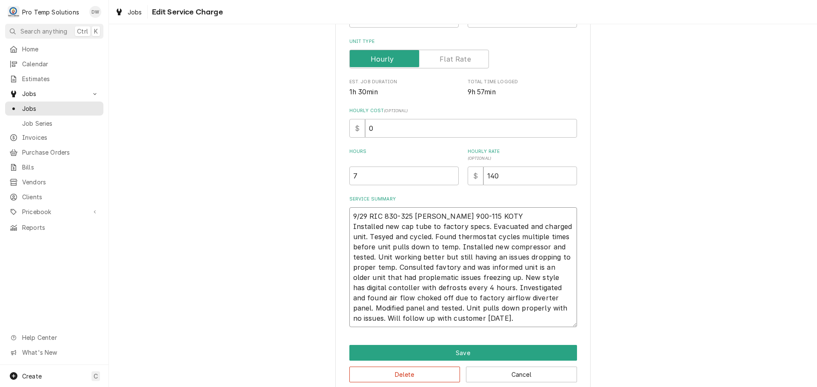
click at [381, 236] on textarea "9/29 RIC 830-325 KEVIN 900-115 KOTY Installed new cap tube to factory specs. Ev…" at bounding box center [463, 268] width 228 height 120
type textarea "x"
type textarea "9/29 RIC 830-325 KEVIN 900-115 KOTY Installed new cap tube to factory specs. Ev…"
type textarea "x"
type textarea "9/29 RIC 830-325 KEVIN 900-115 KOTY Installed new cap tube to factory specs. Ev…"
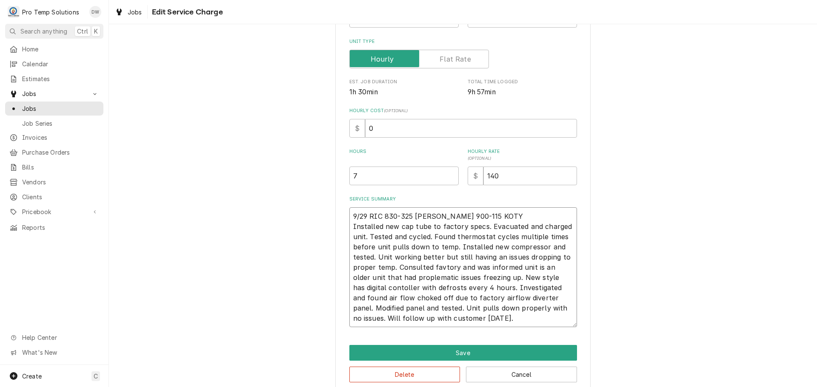
click at [541, 247] on textarea "9/29 RIC 830-325 KEVIN 900-115 KOTY Installed new cap tube to factory specs. Ev…" at bounding box center [463, 268] width 228 height 120
type textarea "x"
type textarea "9/29 RIC 830-325 KEVIN 900-115 KOTY Installed new cap tube to factory specs. Ev…"
type textarea "x"
type textarea "9/29 RIC 830-325 KEVIN 900-115 KOTY Installed new cap tube to factory specs. Ev…"
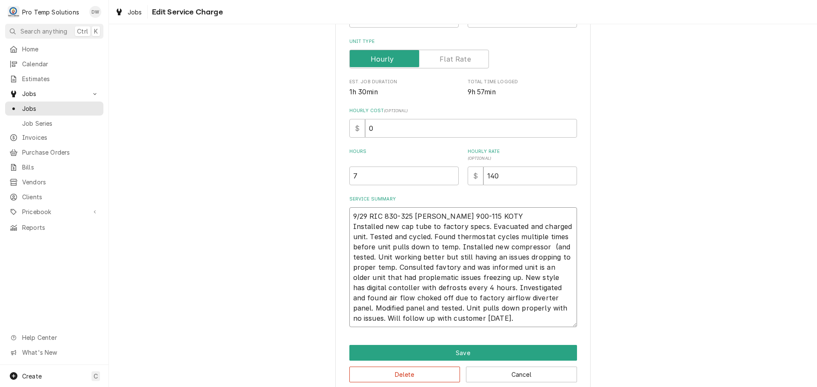
type textarea "x"
type textarea "9/29 RIC 830-325 KEVIN 900-115 KOTY Installed new cap tube to factory specs. Ev…"
type textarea "x"
type textarea "9/29 RIC 830-325 KEVIN 900-115 KOTY Installed new cap tube to factory specs. Ev…"
type textarea "x"
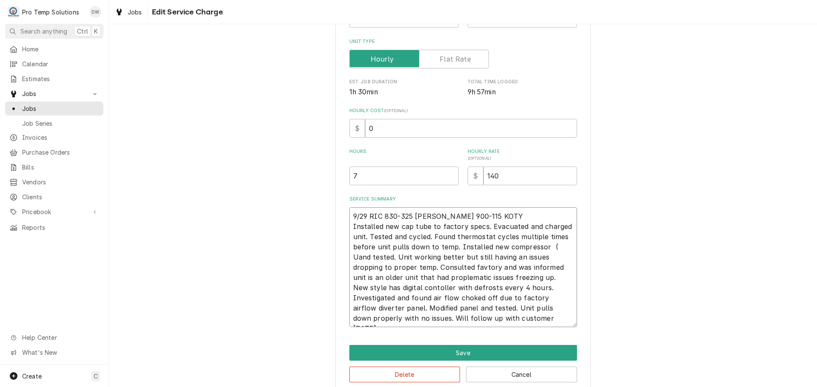
type textarea "9/29 RIC 830-325 KEVIN 900-115 KOTY Installed new cap tube to factory specs. Ev…"
type textarea "x"
type textarea "9/29 RIC 830-325 KEVIN 900-115 KOTY Installed new cap tube to factory specs. Ev…"
type textarea "x"
type textarea "9/29 RIC 830-325 KEVIN 900-115 KOTY Installed new cap tube to factory specs. Ev…"
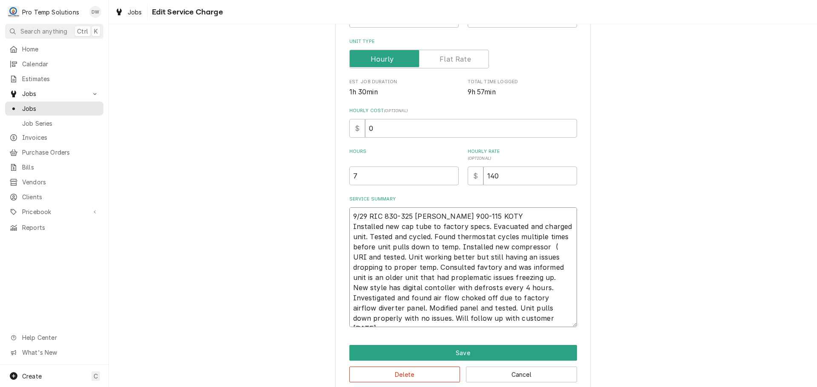
type textarea "x"
type textarea "9/29 RIC 830-325 KEVIN 900-115 KOTY Installed new cap tube to factory specs. Ev…"
type textarea "x"
type textarea "9/29 RIC 830-325 KEVIN 900-115 KOTY Installed new cap tube to factory specs. Ev…"
type textarea "x"
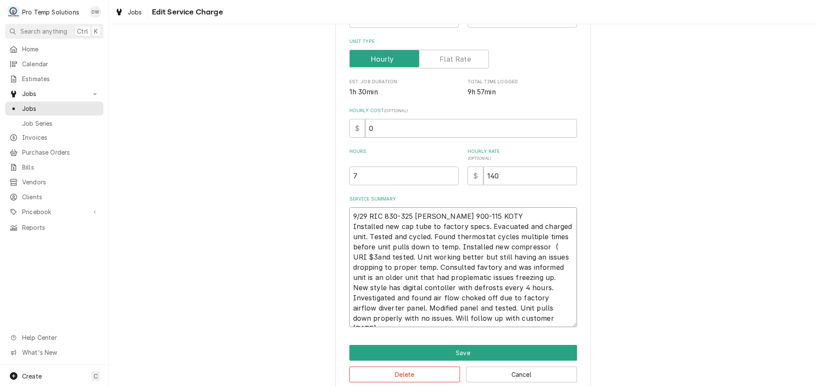
type textarea "9/29 RIC 830-325 KEVIN 900-115 KOTY Installed new cap tube to factory specs. Ev…"
type textarea "x"
type textarea "9/29 RIC 830-325 KEVIN 900-115 KOTY Installed new cap tube to factory specs. Ev…"
type textarea "x"
type textarea "9/29 RIC 830-325 KEVIN 900-115 KOTY Installed new cap tube to factory specs. Ev…"
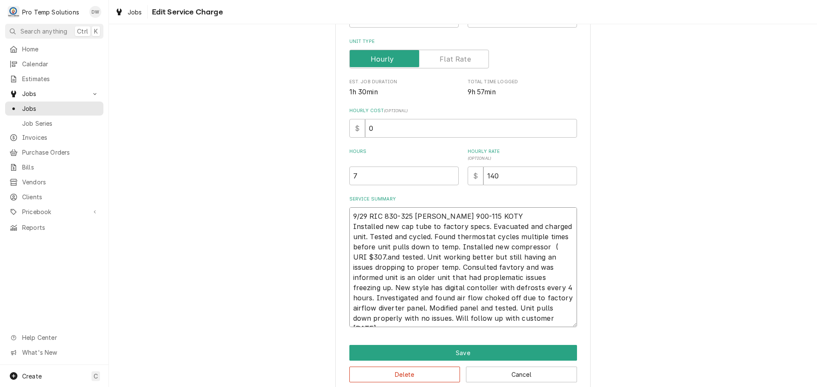
type textarea "x"
type textarea "9/29 RIC 830-325 KEVIN 900-115 KOTY Installed new cap tube to factory specs. Ev…"
type textarea "x"
type textarea "9/29 RIC 830-325 KEVIN 900-115 KOTY Installed new cap tube to factory specs. Ev…"
type textarea "x"
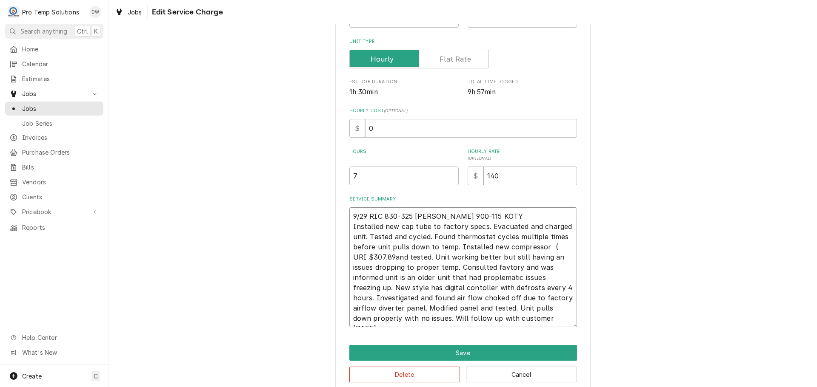
type textarea "9/29 RIC 830-325 KEVIN 900-115 KOTY Installed new cap tube to factory specs. Ev…"
type textarea "x"
type textarea "9/29 RIC 830-325 KEVIN 900-115 KOTY Installed new cap tube to factory specs. Ev…"
click at [510, 267] on textarea "9/29 RIC 830-325 KEVIN 900-115 KOTY Installed new cap tube to factory specs. Ev…" at bounding box center [463, 268] width 228 height 120
type textarea "x"
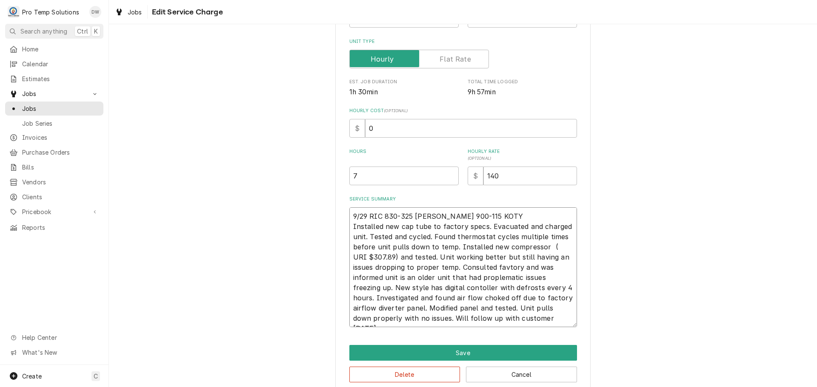
type textarea "9/29 RIC 830-325 KEVIN 900-115 KOTY Installed new cap tube to factory specs. Ev…"
type textarea "x"
type textarea "9/29 RIC 830-325 KEVIN 900-115 KOTY Installed new cap tube to factory specs. Ev…"
type textarea "x"
type textarea "9/29 RIC 830-325 KEVIN 900-115 KOTY Installed new cap tube to factory specs. Ev…"
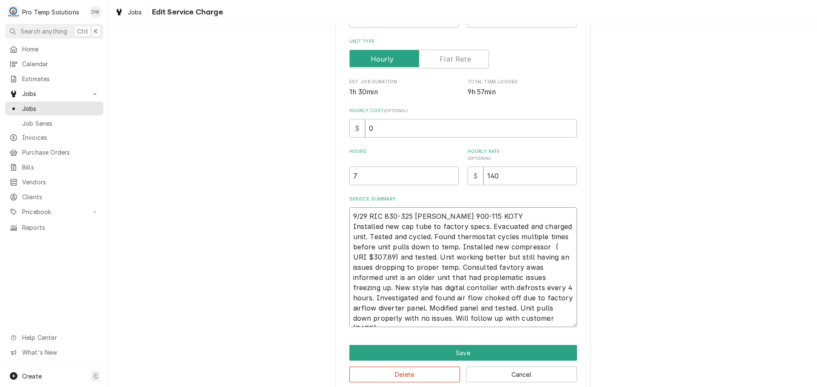
type textarea "x"
type textarea "9/29 RIC 830-325 KEVIN 900-115 KOTY Installed new cap tube to factory specs. Ev…"
type textarea "x"
type textarea "9/29 RIC 830-325 KEVIN 900-115 KOTY Installed new cap tube to factory specs. Ev…"
type textarea "x"
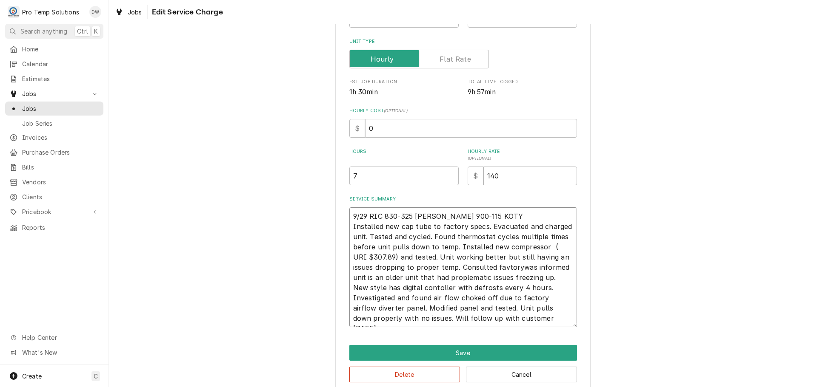
type textarea "9/29 RIC 830-325 KEVIN 900-115 KOTY Installed new cap tube to factory specs. Ev…"
type textarea "x"
type textarea "9/29 RIC 830-325 KEVIN 900-115 KOTY Installed new cap tube to factory specs. Ev…"
type textarea "x"
type textarea "9/29 RIC 830-325 KEVIN 900-115 KOTY Installed new cap tube to factory specs. Ev…"
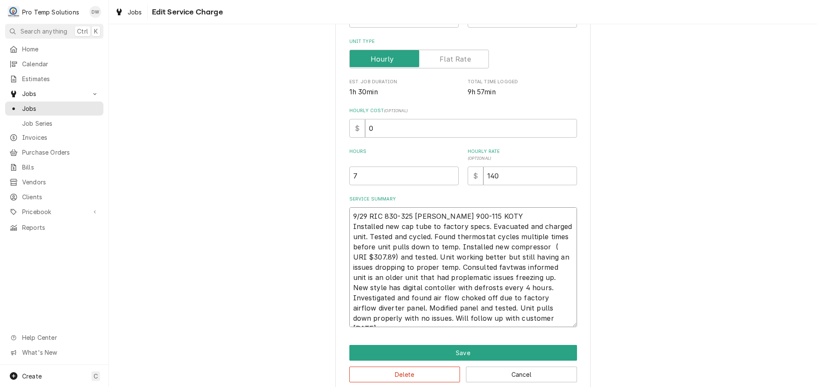
type textarea "x"
type textarea "9/29 RIC 830-325 KEVIN 900-115 KOTY Installed new cap tube to factory specs. Ev…"
type textarea "x"
type textarea "9/29 RIC 830-325 KEVIN 900-115 KOTY Installed new cap tube to factory specs. Ev…"
type textarea "x"
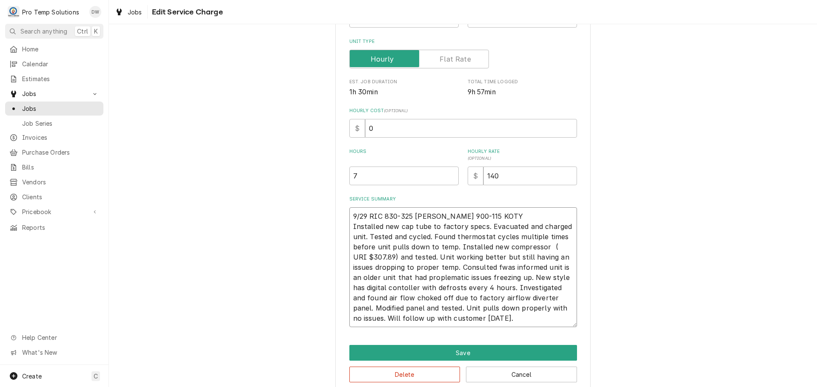
type textarea "9/29 RIC 830-325 KEVIN 900-115 KOTY Installed new cap tube to factory specs. Ev…"
type textarea "x"
type textarea "9/29 RIC 830-325 KEVIN 900-115 KOTY Installed new cap tube to factory specs. Ev…"
type textarea "x"
type textarea "9/29 RIC 830-325 KEVIN 900-115 KOTY Installed new cap tube to factory specs. Ev…"
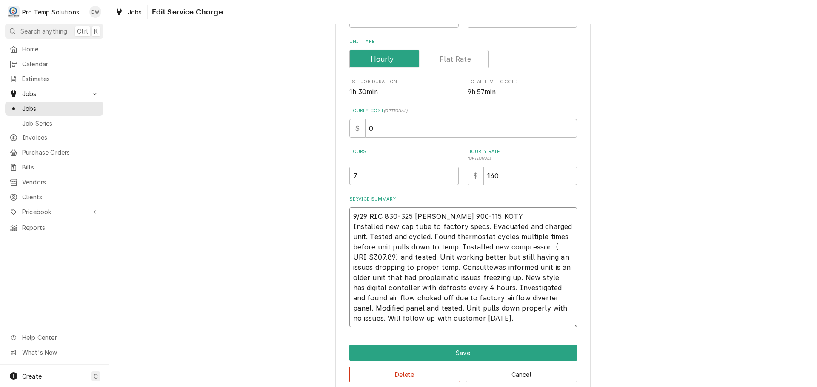
type textarea "x"
type textarea "9/29 RIC 830-325 KEVIN 900-115 KOTY Installed new cap tube to factory specs. Ev…"
type textarea "x"
type textarea "9/29 RIC 830-325 KEVIN 900-115 KOTY Installed new cap tube to factory specs. Ev…"
type textarea "x"
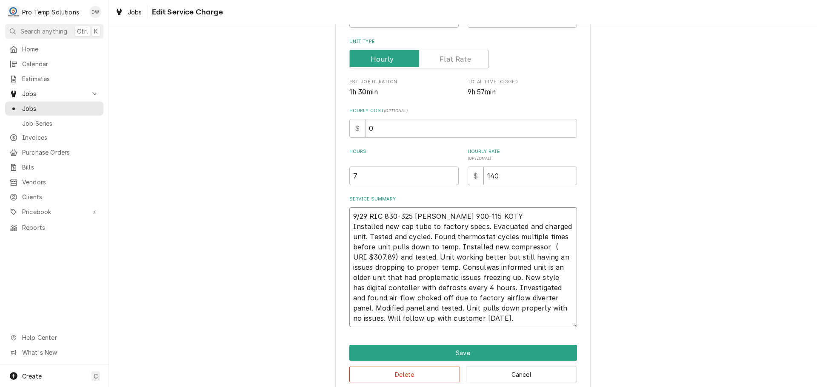
type textarea "9/29 RIC 830-325 KEVIN 900-115 KOTY Installed new cap tube to factory specs. Ev…"
type textarea "x"
type textarea "9/29 RIC 830-325 KEVIN 900-115 KOTY Installed new cap tube to factory specs. Ev…"
type textarea "x"
type textarea "9/29 RIC 830-325 KEVIN 900-115 KOTY Installed new cap tube to factory specs. Ev…"
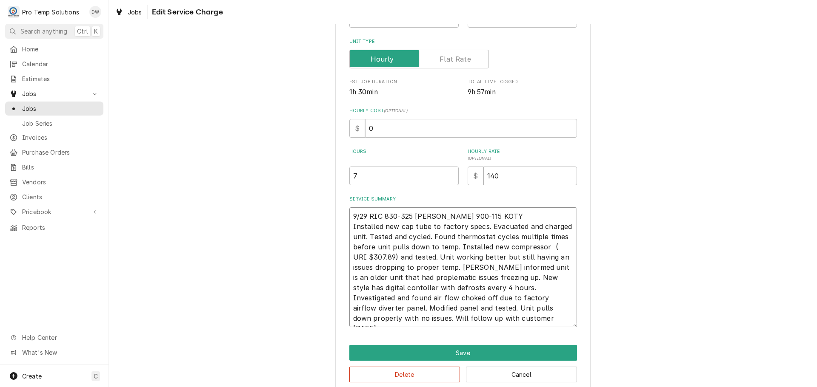
type textarea "x"
type textarea "9/29 RIC 830-325 KEVIN 900-115 KOTY Installed new cap tube to factory specs. Ev…"
type textarea "x"
type textarea "9/29 RIC 830-325 KEVIN 900-115 KOTY Installed new cap tube to factory specs. Ev…"
type textarea "x"
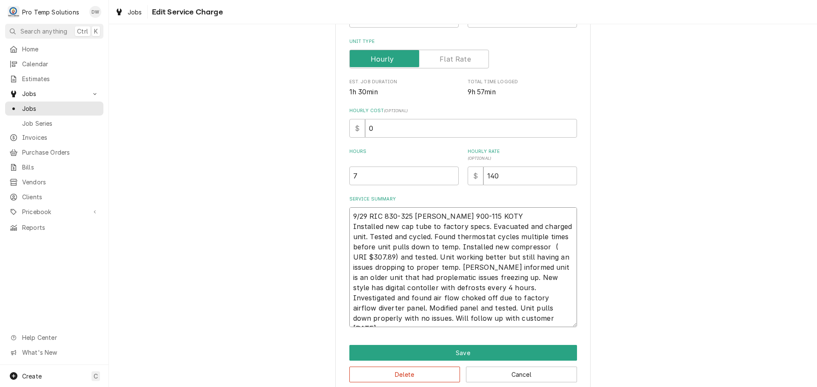
type textarea "9/29 RIC 830-325 KEVIN 900-115 KOTY Installed new cap tube to factory specs. Ev…"
type textarea "x"
type textarea "9/29 RIC 830-325 KEVIN 900-115 KOTY Installed new cap tube to factory specs. Ev…"
type textarea "x"
type textarea "9/29 RIC 830-325 KEVIN 900-115 KOTY Installed new cap tube to factory specs. Ev…"
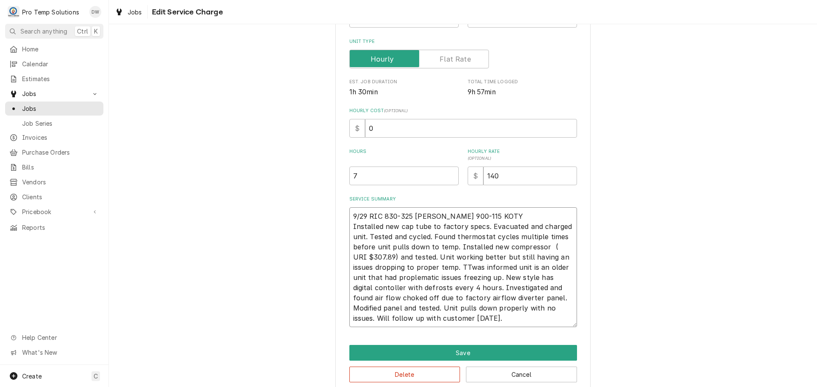
type textarea "x"
type textarea "9/29 RIC 830-325 KEVIN 900-115 KOTY Installed new cap tube to factory specs. Ev…"
click at [718, 198] on div "Use the fields below to edit this service charge Short Description REFRIG REPAI…" at bounding box center [463, 153] width 708 height 495
click at [445, 266] on textarea "9/29 RIC 830-325 KEVIN 900-115 KOTY Installed new cap tube to factory specs. Ev…" at bounding box center [463, 268] width 228 height 120
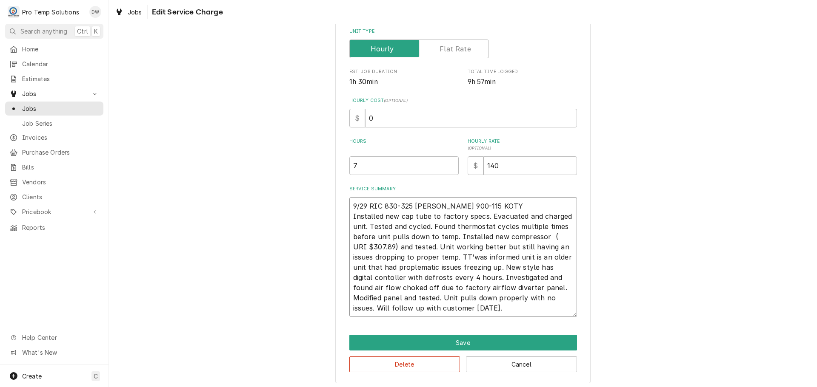
scroll to position [141, 0]
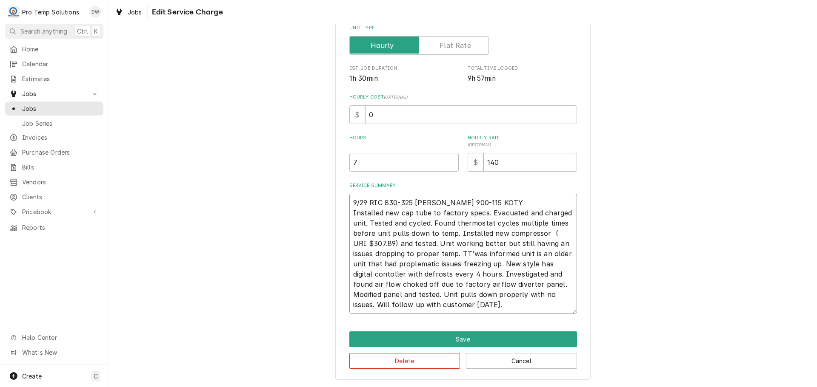
click at [446, 254] on textarea "9/29 RIC 830-325 KEVIN 900-115 KOTY Installed new cap tube to factory specs. Ev…" at bounding box center [463, 254] width 228 height 120
type textarea "x"
type textarea "9/29 RIC 830-325 KEVIN 900-115 KOTY Installed new cap tube to factory specs. Ev…"
type textarea "x"
type textarea "9/29 RIC 830-325 KEVIN 900-115 KOTY Installed new cap tube to factory specs. Ev…"
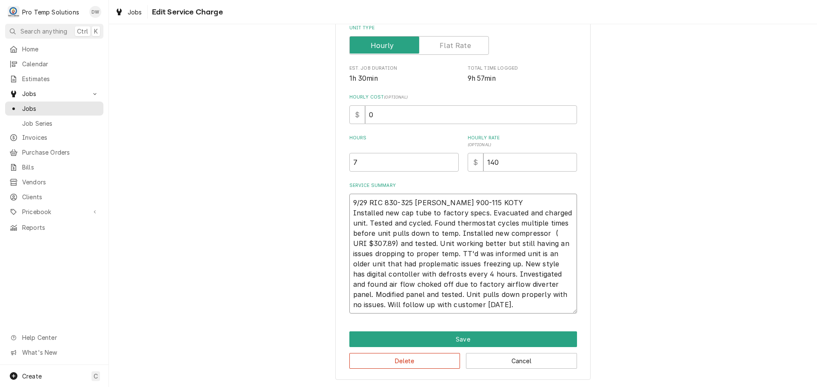
type textarea "x"
type textarea "9/29 RIC 830-325 KEVIN 900-115 KOTY Installed new cap tube to factory specs. Ev…"
type textarea "x"
type textarea "9/29 RIC 830-325 KEVIN 900-115 KOTY Installed new cap tube to factory specs. Ev…"
type textarea "x"
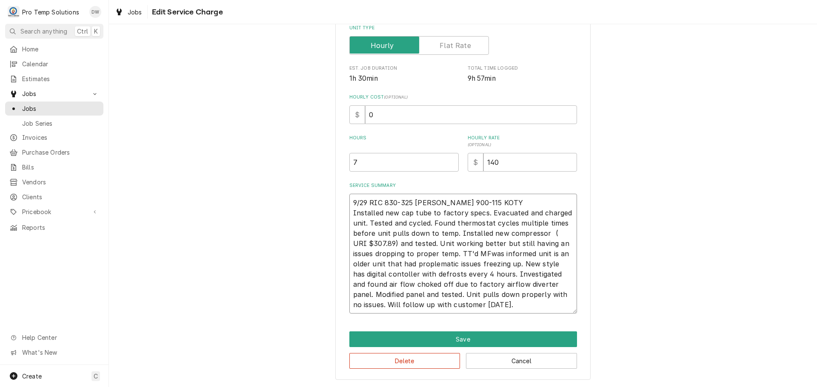
type textarea "9/29 RIC 830-325 KEVIN 900-115 KOTY Installed new cap tube to factory specs. Ev…"
type textarea "x"
type textarea "9/29 RIC 830-325 KEVIN 900-115 KOTY Installed new cap tube to factory specs. Ev…"
type textarea "x"
type textarea "9/29 RIC 830-325 KEVIN 900-115 KOTY Installed new cap tube to factory specs. Ev…"
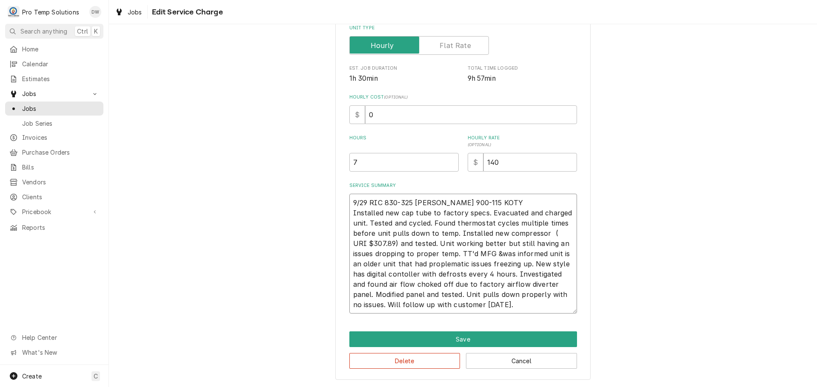
type textarea "x"
type textarea "9/29 RIC 830-325 KEVIN 900-115 KOTY Installed new cap tube to factory specs. Ev…"
click at [521, 255] on textarea "9/29 RIC 830-325 KEVIN 900-115 KOTY Installed new cap tube to factory specs. Ev…" at bounding box center [463, 254] width 228 height 120
type textarea "x"
type textarea "9/29 RIC 830-325 KEVIN 900-115 KOTY Installed new cap tube to factory specs. Ev…"
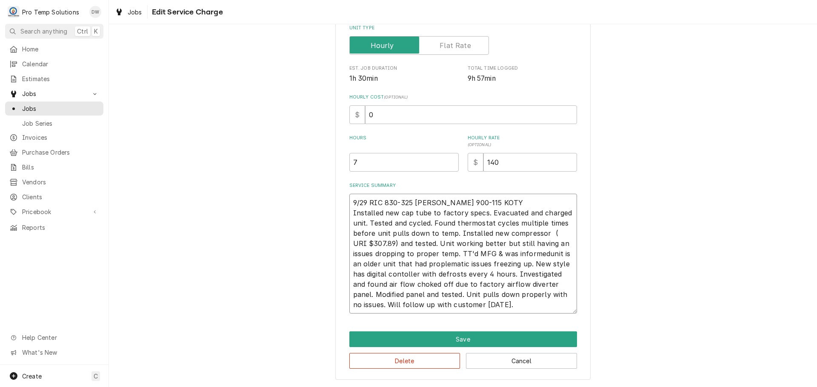
type textarea "x"
type textarea "9/29 RIC 830-325 KEVIN 900-115 KOTY Installed new cap tube to factory specs. Ev…"
type textarea "x"
type textarea "9/29 RIC 830-325 KEVIN 900-115 KOTY Installed new cap tube to factory specs. Ev…"
type textarea "x"
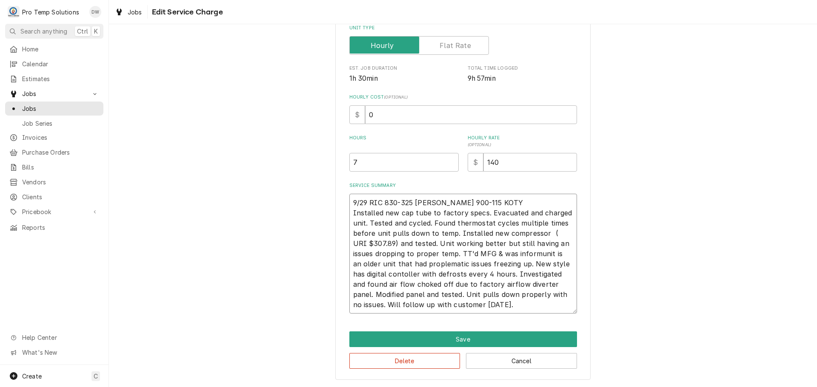
type textarea "9/29 RIC 830-325 KEVIN 900-115 KOTY Installed new cap tube to factory specs. Ev…"
type textarea "x"
type textarea "9/29 RIC 830-325 KEVIN 900-115 KOTY Installed new cap tube to factory specs. Ev…"
type textarea "x"
type textarea "9/29 RIC 830-325 KEVIN 900-115 KOTY Installed new cap tube to factory specs. Ev…"
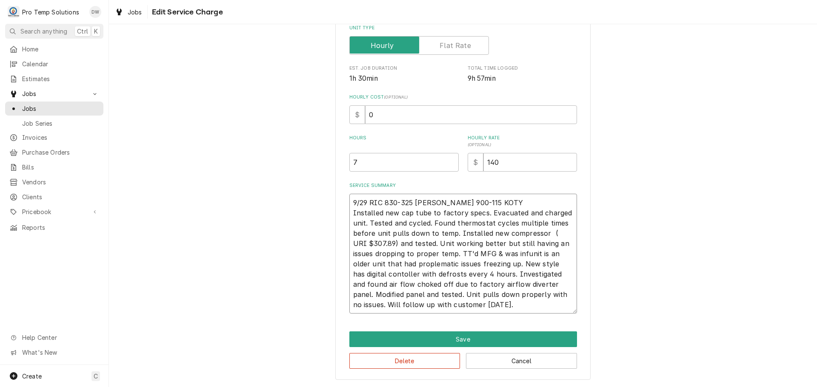
type textarea "x"
type textarea "9/29 RIC 830-325 KEVIN 900-115 KOTY Installed new cap tube to factory specs. Ev…"
type textarea "x"
type textarea "9/29 RIC 830-325 KEVIN 900-115 KOTY Installed new cap tube to factory specs. Ev…"
type textarea "x"
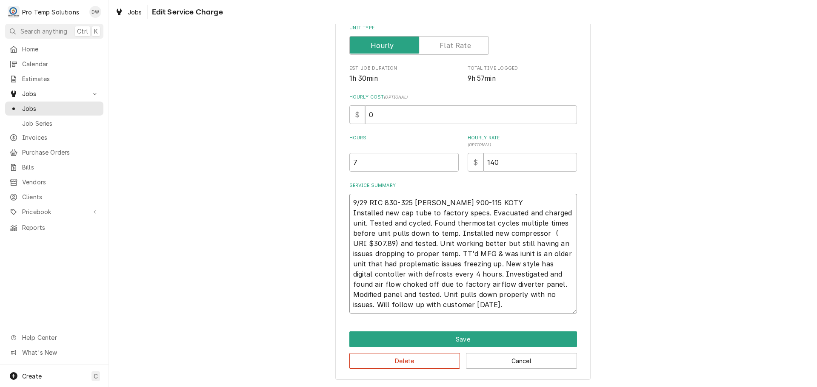
type textarea "9/29 RIC 830-325 KEVIN 900-115 KOTY Installed new cap tube to factory specs. Ev…"
type textarea "x"
type textarea "9/29 RIC 830-325 KEVIN 900-115 KOTY Installed new cap tube to factory specs. Ev…"
type textarea "x"
type textarea "9/29 RIC 830-325 KEVIN 900-115 KOTY Installed new cap tube to factory specs. Ev…"
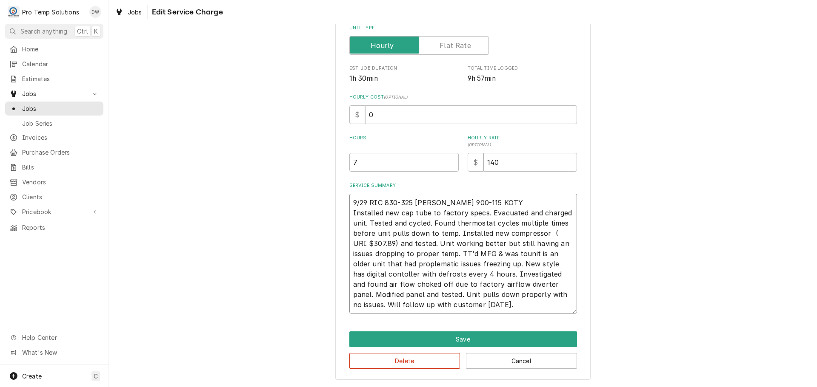
type textarea "x"
type textarea "9/29 RIC 830-325 KEVIN 900-115 KOTY Installed new cap tube to factory specs. Ev…"
type textarea "x"
type textarea "9/29 RIC 830-325 KEVIN 900-115 KOTY Installed new cap tube to factory specs. Ev…"
type textarea "x"
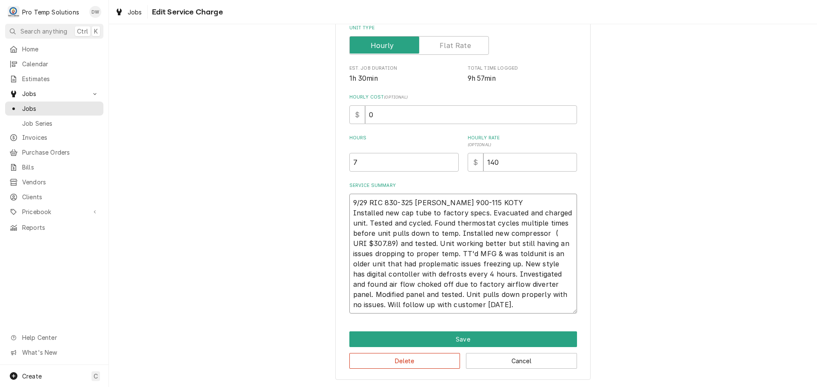
type textarea "9/29 RIC 830-325 KEVIN 900-115 KOTY Installed new cap tube to factory specs. Ev…"
click at [364, 264] on textarea "9/29 RIC 830-325 KEVIN 900-115 KOTY Installed new cap tube to factory specs. Ev…" at bounding box center [463, 254] width 228 height 120
type textarea "x"
type textarea "9/29 RIC 830-325 KEVIN 900-115 KOTY Installed new cap tube to factory specs. Ev…"
type textarea "x"
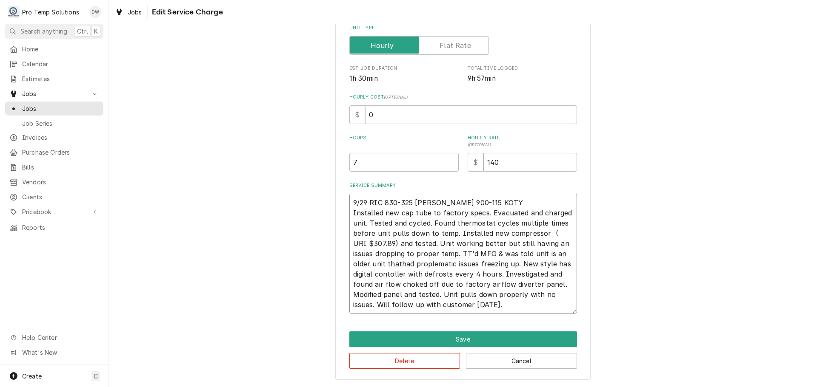
type textarea "9/29 RIC 830-325 KEVIN 900-115 KOTY Installed new cap tube to factory specs. Ev…"
type textarea "x"
type textarea "9/29 RIC 830-325 KEVIN 900-115 KOTY Installed new cap tube to factory specs. Ev…"
type textarea "x"
type textarea "9/29 RIC 830-325 KEVIN 900-115 KOTY Installed new cap tube to factory specs. Ev…"
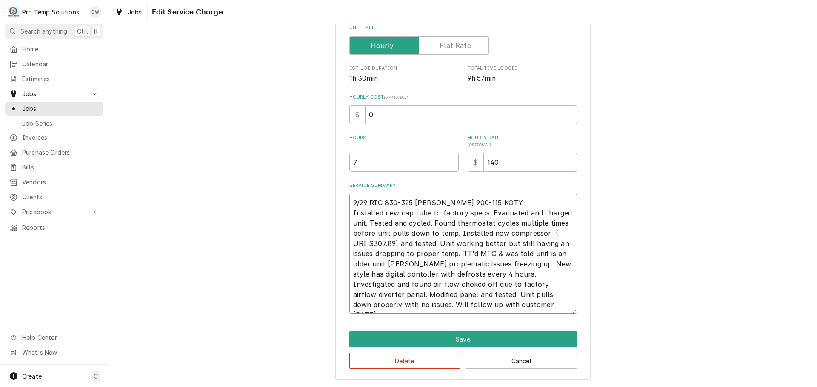
type textarea "x"
type textarea "9/29 RIC 830-325 KEVIN 900-115 KOTY Installed new cap tube to factory specs. Ev…"
type textarea "x"
type textarea "9/29 RIC 830-325 KEVIN 900-115 KOTY Installed new cap tube to factory specs. Ev…"
type textarea "x"
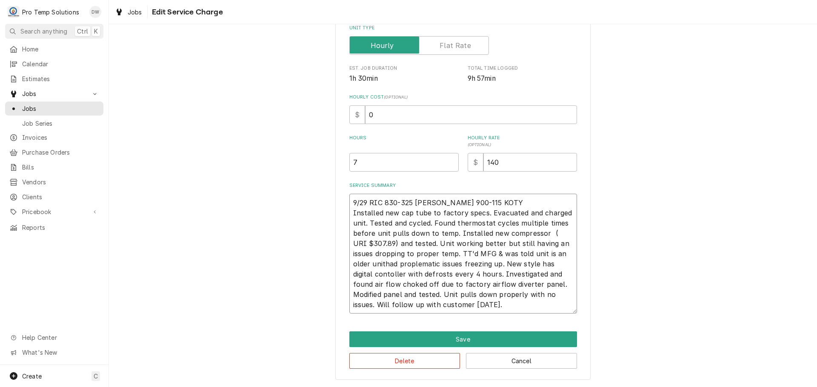
type textarea "9/29 RIC 830-325 KEVIN 900-115 KOTY Installed new cap tube to factory specs. Ev…"
type textarea "x"
type textarea "9/29 RIC 830-325 KEVIN 900-115 KOTY Installed new cap tube to factory specs. Ev…"
type textarea "x"
type textarea "9/29 RIC 830-325 KEVIN 900-115 KOTY Installed new cap tube to factory specs. Ev…"
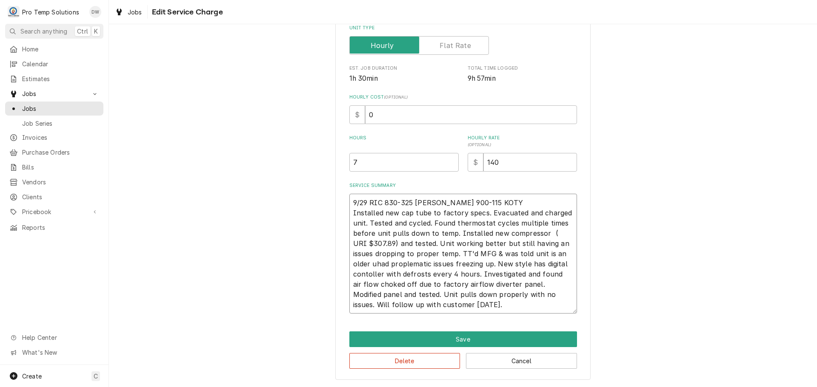
type textarea "x"
type textarea "9/29 RIC 830-325 KEVIN 900-115 KOTY Installed new cap tube to factory specs. Ev…"
type textarea "x"
type textarea "9/29 RIC 830-325 KEVIN 900-115 KOTY Installed new cap tube to factory specs. Ev…"
type textarea "x"
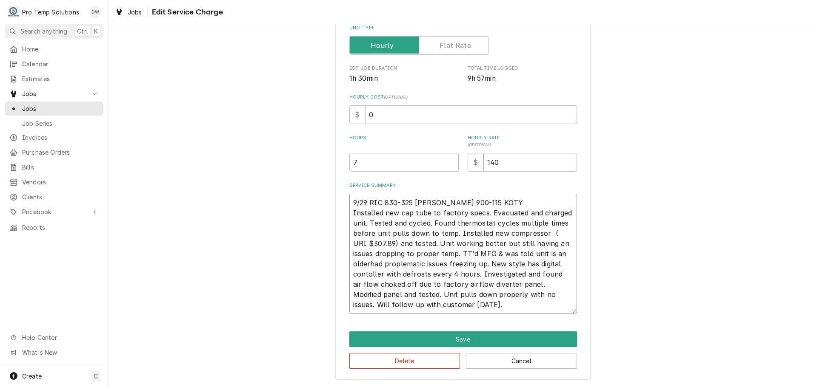
type textarea "9/29 RIC 830-325 KEVIN 900-115 KOTY Installed new cap tube to factory specs. Ev…"
type textarea "x"
type textarea "9/29 RIC 830-325 KEVIN 900-115 KOTY Installed new cap tube to factory specs. Ev…"
type textarea "x"
type textarea "9/29 RIC 830-325 KEVIN 900-115 KOTY Installed new cap tube to factory specs. Ev…"
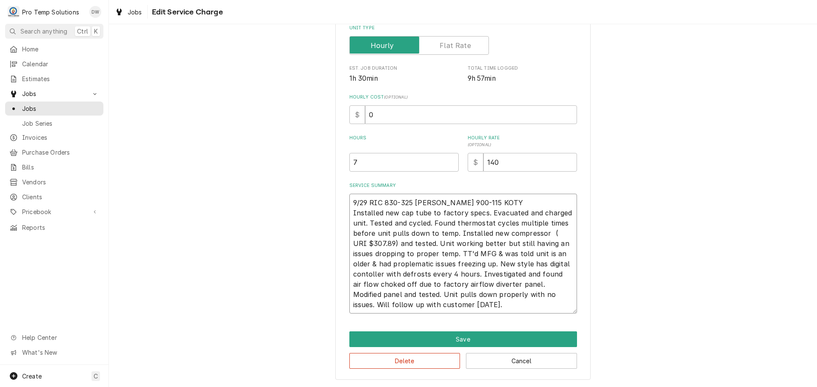
click at [402, 265] on textarea "9/29 RIC 830-325 KEVIN 900-115 KOTY Installed new cap tube to factory specs. Ev…" at bounding box center [463, 254] width 228 height 120
type textarea "x"
type textarea "9/29 RIC 830-325 KEVIN 900-115 KOTY Installed new cap tube to factory specs. Ev…"
type textarea "x"
type textarea "9/29 RIC 830-325 KEVIN 900-115 KOTY Installed new cap tube to factory specs. Ev…"
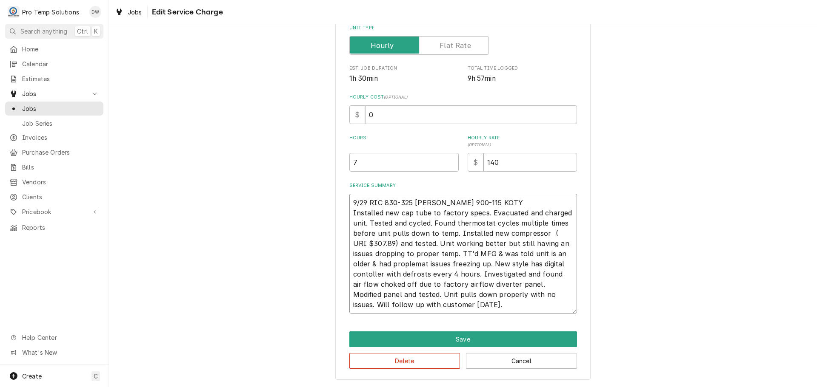
type textarea "x"
type textarea "9/29 RIC 830-325 KEVIN 900-115 KOTY Installed new cap tube to factory specs. Ev…"
type textarea "x"
type textarea "9/29 RIC 830-325 KEVIN 900-115 KOTY Installed new cap tube to factory specs. Ev…"
type textarea "x"
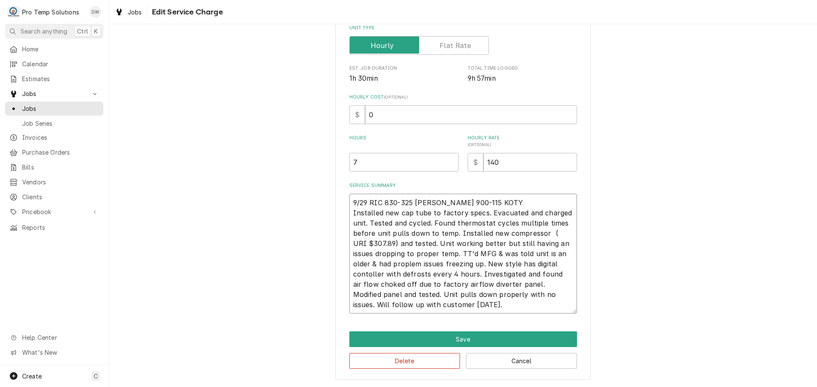
type textarea "9/29 RIC 830-325 KEVIN 900-115 KOTY Installed new cap tube to factory specs. Ev…"
type textarea "x"
type textarea "9/29 RIC 830-325 KEVIN 900-115 KOTY Installed new cap tube to factory specs. Ev…"
type textarea "x"
type textarea "9/29 RIC 830-325 KEVIN 900-115 KOTY Installed new cap tube to factory specs. Ev…"
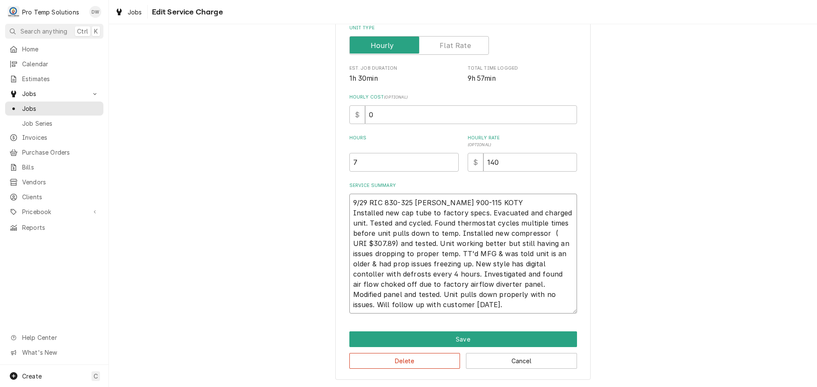
type textarea "x"
type textarea "9/29 RIC 830-325 KEVIN 900-115 KOTY Installed new cap tube to factory specs. Ev…"
type textarea "x"
type textarea "9/29 RIC 830-325 KEVIN 900-115 KOTY Installed new cap tube to factory specs. Ev…"
type textarea "x"
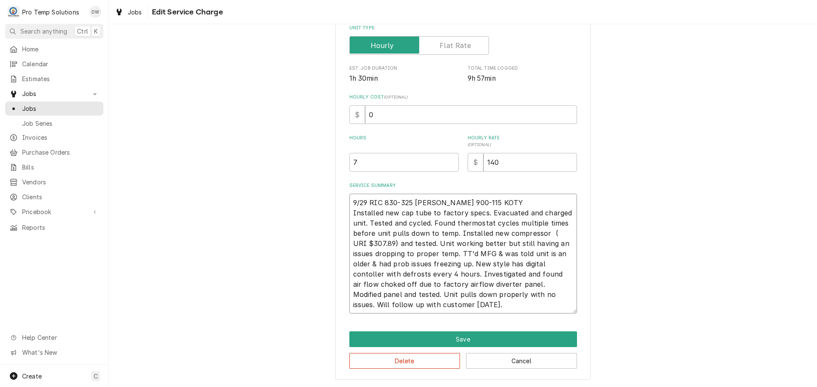
type textarea "9/29 RIC 830-325 KEVIN 900-115 KOTY Installed new cap tube to factory specs. Ev…"
type textarea "x"
type textarea "9/29 RIC 830-325 KEVIN 900-115 KOTY Installed new cap tube to factory specs. Ev…"
type textarea "x"
type textarea "9/29 RIC 830-325 KEVIN 900-115 KOTY Installed new cap tube to factory specs. Ev…"
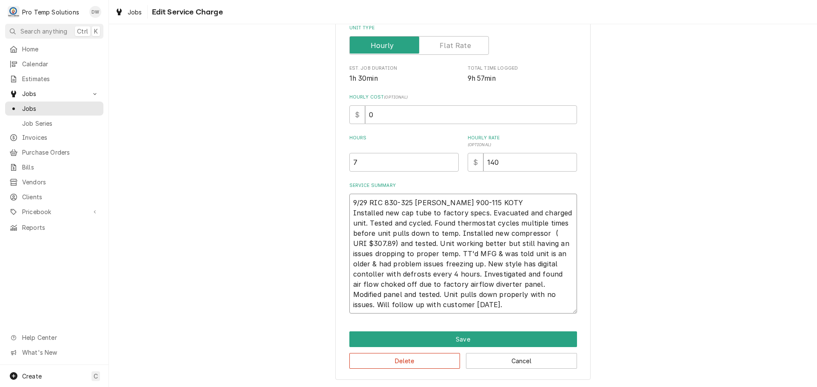
type textarea "x"
type textarea "9/29 RIC 830-325 KEVIN 900-115 KOTY Installed new cap tube to factory specs. Ev…"
type textarea "x"
type textarea "9/29 RIC 830-325 KEVIN 900-115 KOTY Installed new cap tube to factory specs. Ev…"
type textarea "x"
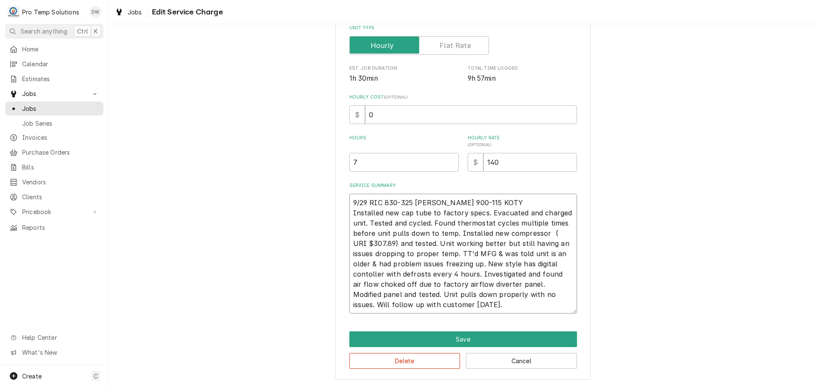
type textarea "9/29 RIC 830-325 KEVIN 900-115 KOTY Installed new cap tube to factory specs. Ev…"
type textarea "x"
type textarea "9/29 RIC 830-325 KEVIN 900-115 KOTY Installed new cap tube to factory specs. Ev…"
type textarea "x"
type textarea "9/29 RIC 830-325 KEVIN 900-115 KOTY Installed new cap tube to factory specs. Ev…"
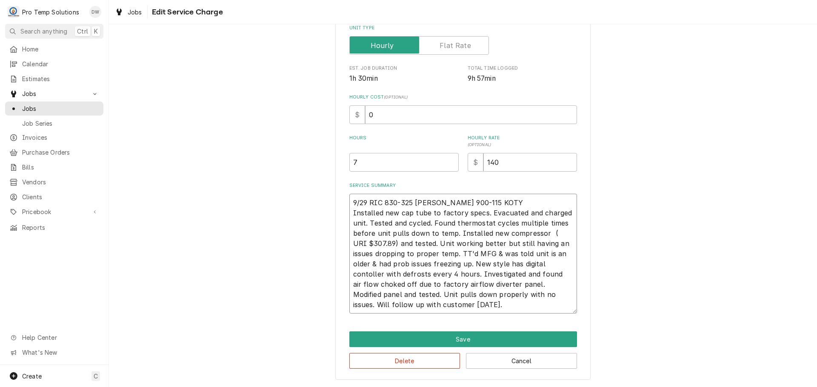
type textarea "x"
type textarea "9/29 RIC 830-325 KEVIN 900-115 KOTY Installed new cap tube to factory specs. Ev…"
type textarea "x"
type textarea "9/29 RIC 830-325 KEVIN 900-115 KOTY Installed new cap tube to factory specs. Ev…"
type textarea "x"
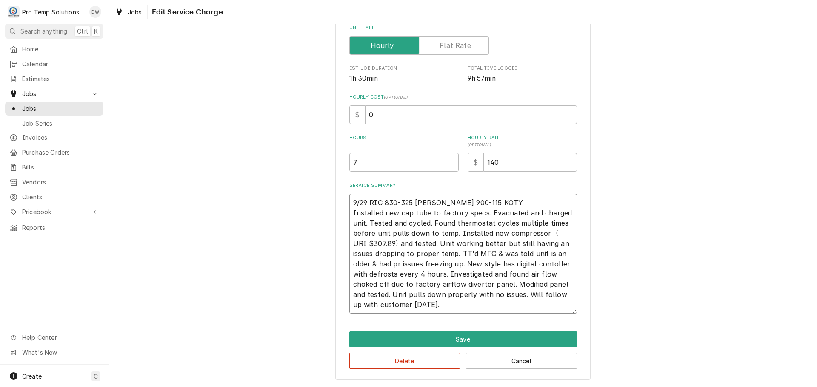
type textarea "9/29 RIC 830-325 KEVIN 900-115 KOTY Installed new cap tube to factory specs. Ev…"
type textarea "x"
type textarea "9/29 RIC 830-325 KEVIN 900-115 KOTY Installed new cap tube to factory specs. Ev…"
type textarea "x"
type textarea "9/29 RIC 830-325 KEVIN 900-115 KOTY Installed new cap tube to factory specs. Ev…"
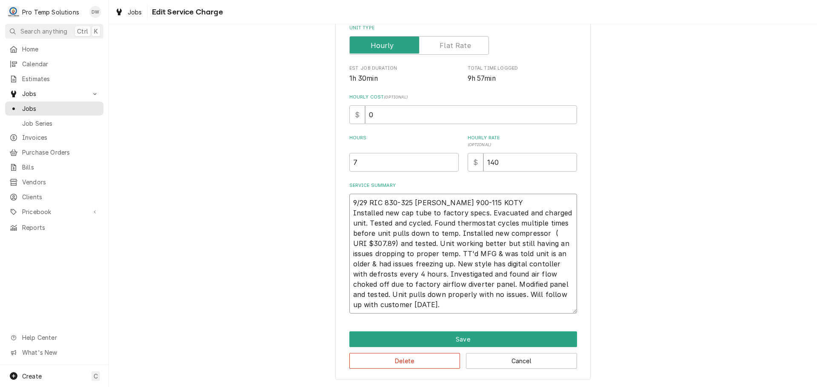
click at [385, 265] on textarea "9/29 RIC 830-325 KEVIN 900-115 KOTY Installed new cap tube to factory specs. Ev…" at bounding box center [463, 254] width 228 height 120
click at [455, 304] on textarea "9/29 RIC 830-325 KEVIN 900-115 KOTY Installed new cap tube to factory specs. Ev…" at bounding box center [463, 254] width 228 height 120
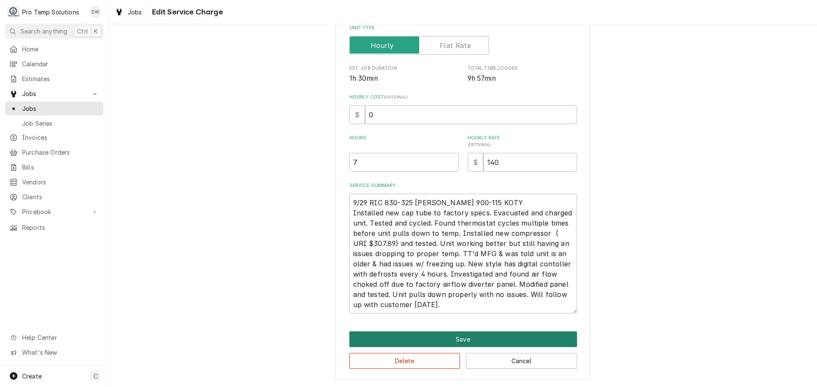
click at [460, 342] on button "Save" at bounding box center [463, 340] width 228 height 16
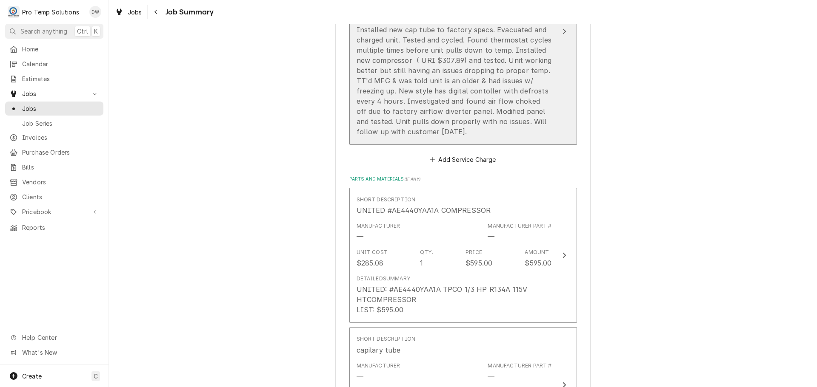
scroll to position [553, 0]
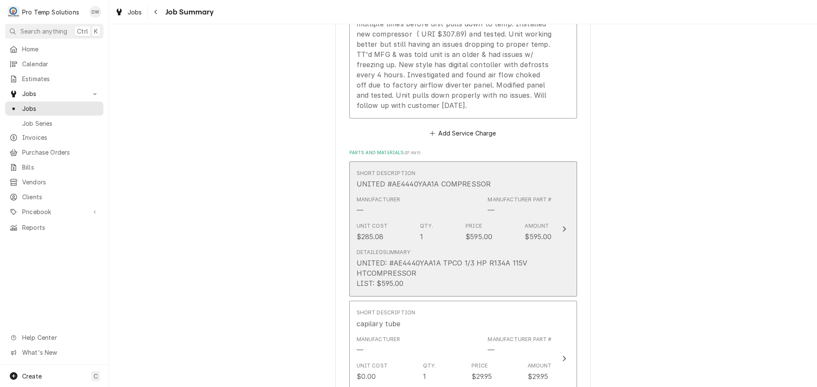
click at [562, 226] on icon "Update Line Item" at bounding box center [564, 229] width 4 height 7
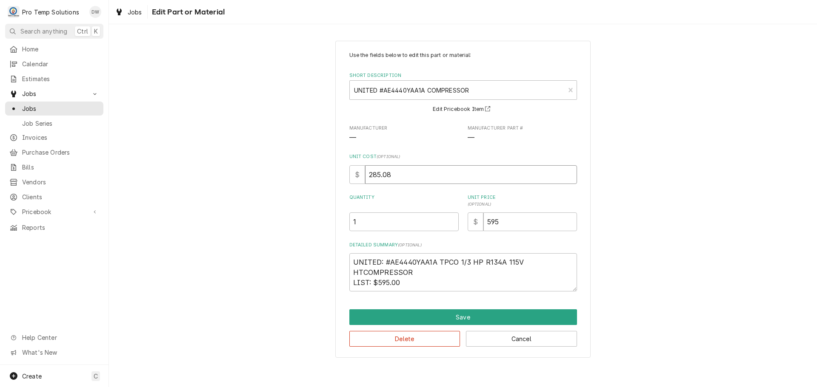
click at [398, 178] on input "285.08" at bounding box center [471, 174] width 212 height 19
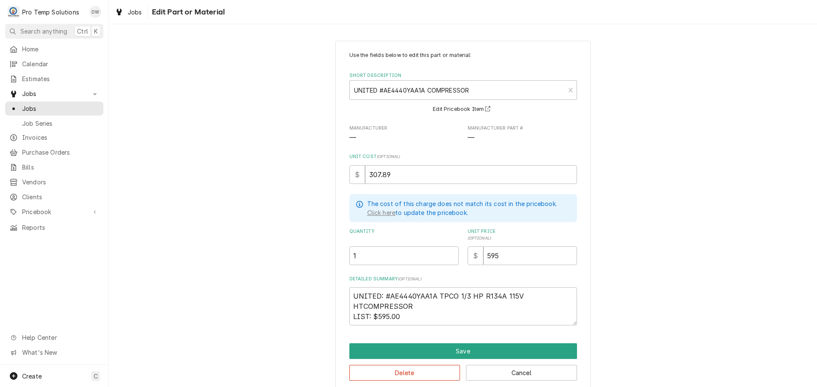
scroll to position [11, 0]
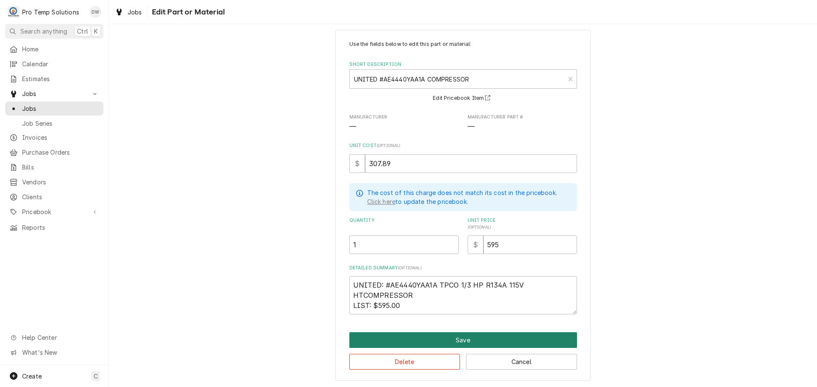
click at [455, 340] on button "Save" at bounding box center [463, 341] width 228 height 16
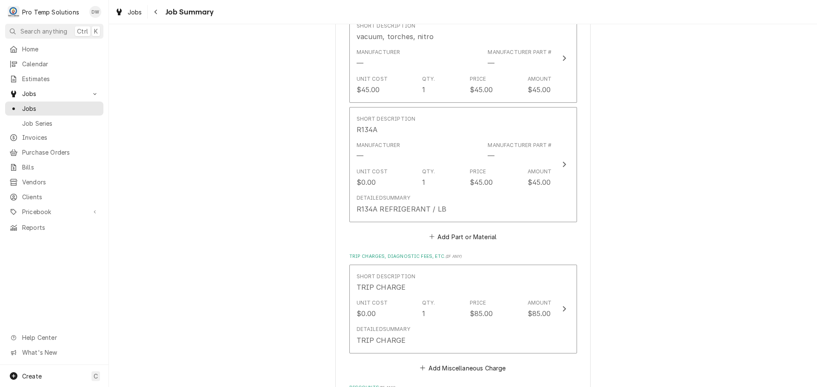
scroll to position [1194, 0]
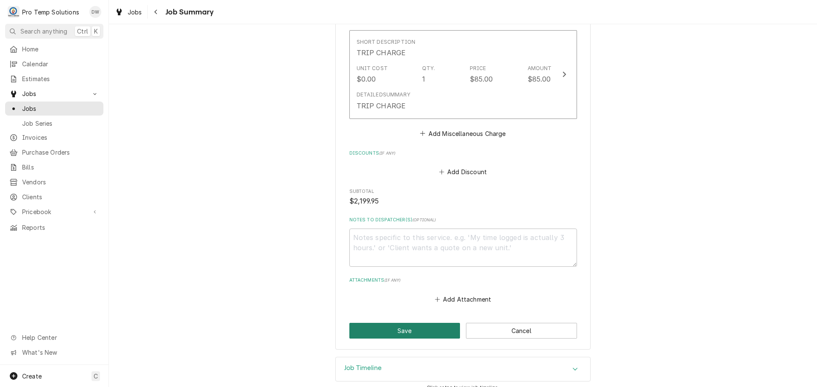
click at [402, 323] on button "Save" at bounding box center [404, 331] width 111 height 16
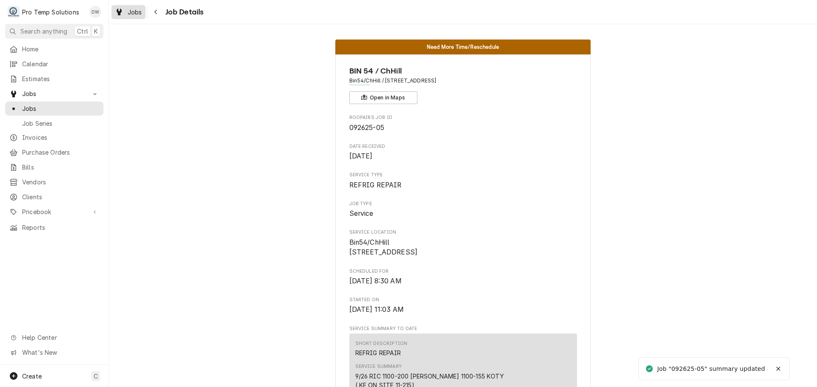
click at [131, 13] on span "Jobs" at bounding box center [135, 12] width 14 height 9
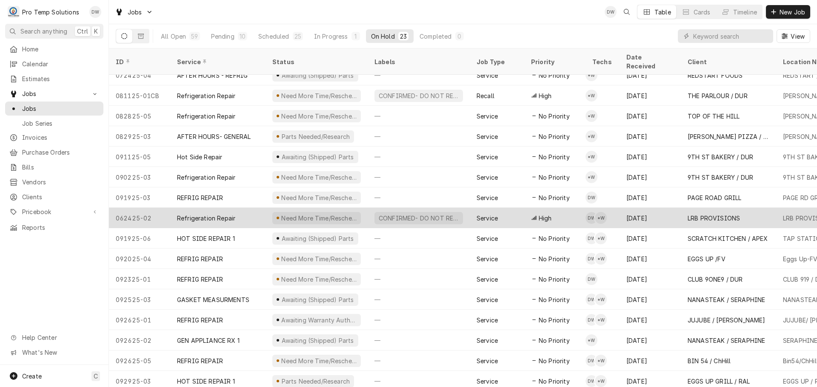
scroll to position [153, 0]
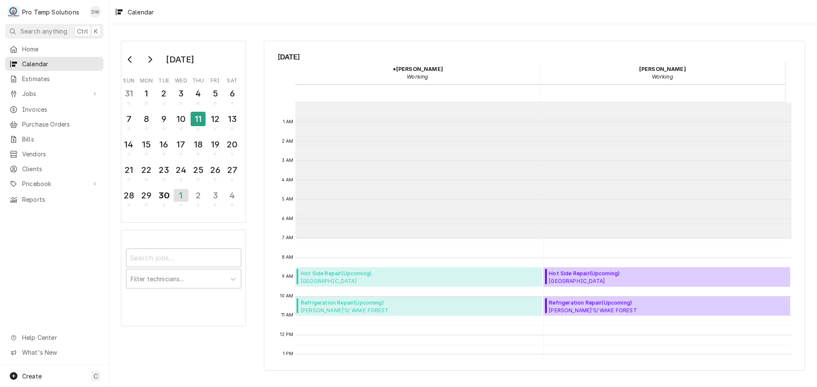
scroll to position [136, 0]
